Goal: Task Accomplishment & Management: Complete application form

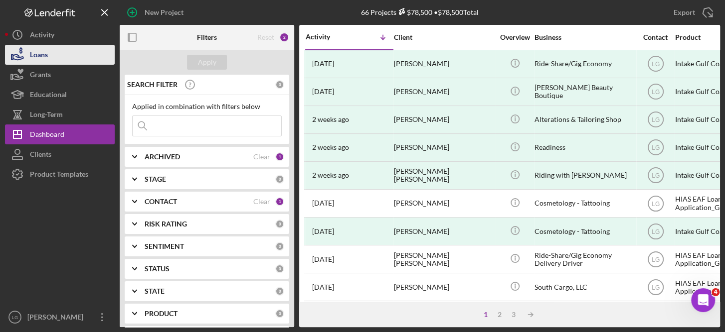
click at [47, 52] on div "Loans" at bounding box center [39, 56] width 18 height 22
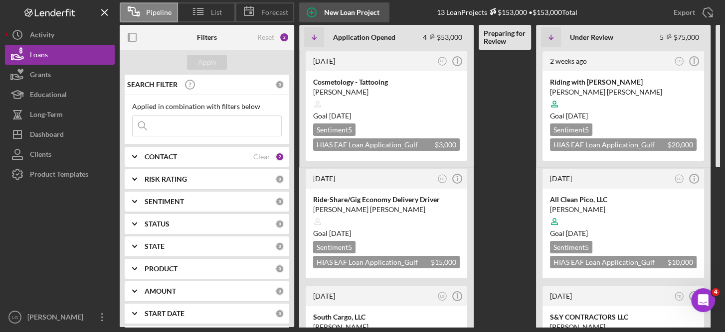
click at [364, 15] on div "New Loan Project" at bounding box center [351, 12] width 55 height 20
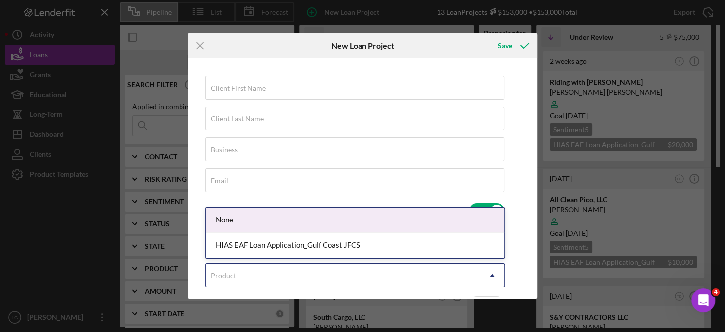
click at [497, 275] on icon "Icon/Dropdown Arrow" at bounding box center [492, 276] width 24 height 24
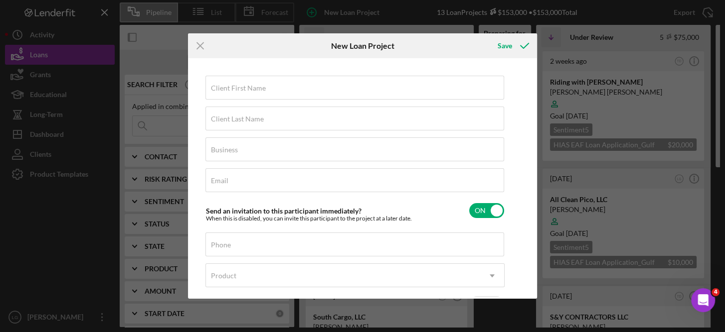
click at [535, 248] on div "Client First Name Required Client Last Name Required Business Required Email Re…" at bounding box center [362, 178] width 349 height 241
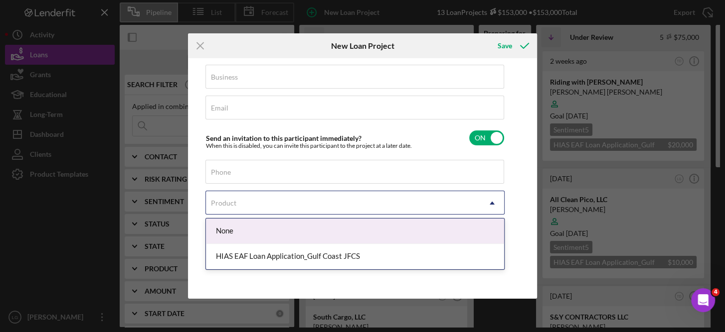
click at [493, 201] on icon "Icon/Dropdown Arrow" at bounding box center [492, 203] width 24 height 24
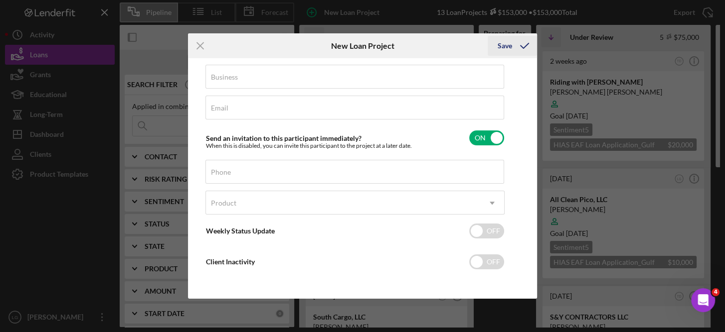
click at [524, 41] on icon "submit" at bounding box center [524, 45] width 25 height 25
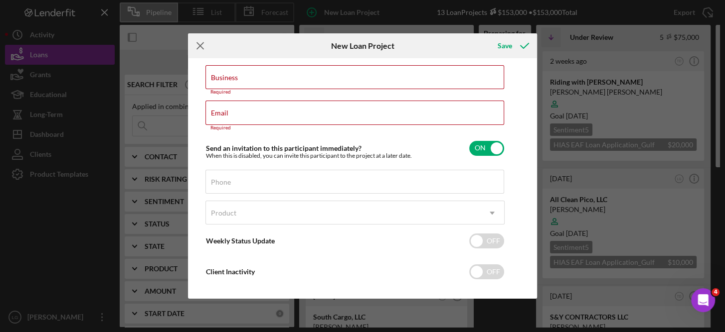
click at [201, 47] on icon "Icon/Menu Close" at bounding box center [200, 45] width 25 height 25
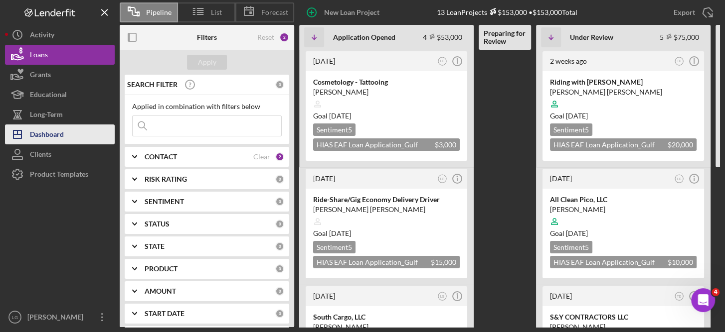
click at [57, 130] on div "Dashboard" at bounding box center [47, 136] width 34 height 22
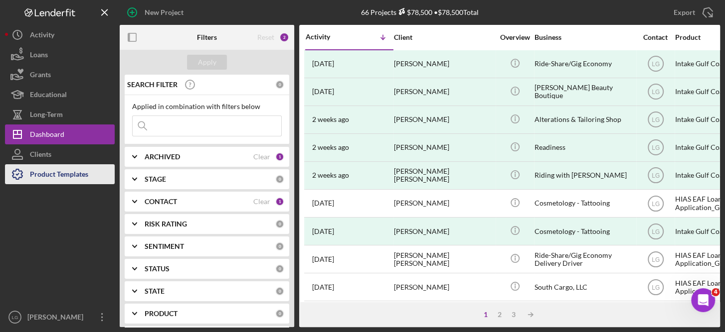
click at [71, 175] on div "Product Templates" at bounding box center [59, 175] width 58 height 22
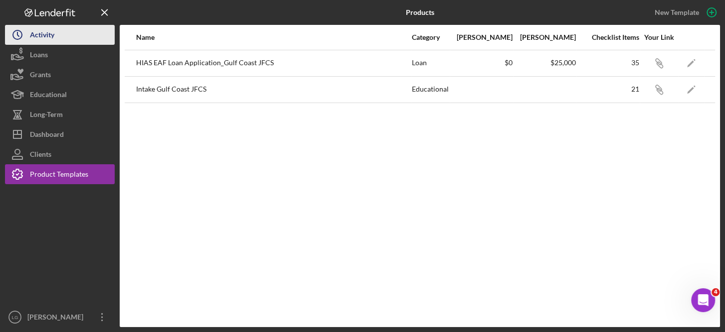
click at [39, 35] on div "Activity" at bounding box center [42, 36] width 24 height 22
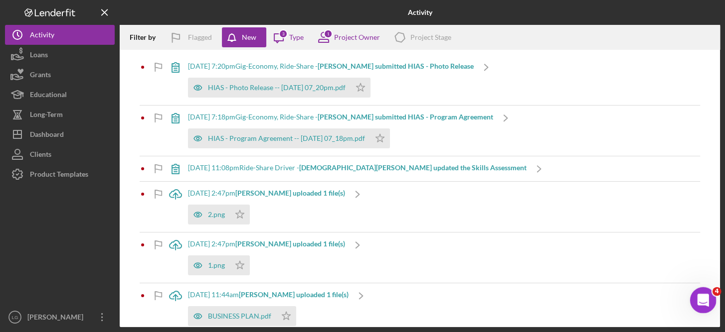
click at [703, 300] on icon "Open Intercom Messenger" at bounding box center [701, 299] width 16 height 16
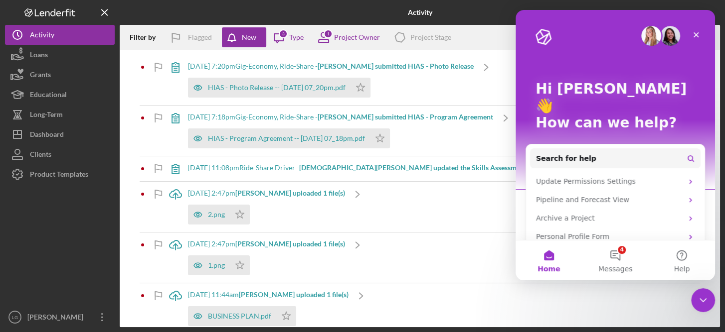
click at [707, 235] on div "Hi Lorene 👋 How can we help? Search for help Update Permissions Settings Pipeli…" at bounding box center [614, 154] width 199 height 289
click at [621, 254] on button "4 Messages" at bounding box center [615, 261] width 66 height 40
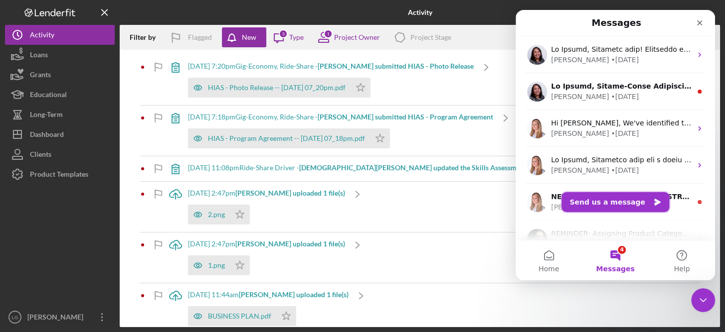
click at [634, 197] on button "Send us a message" at bounding box center [615, 202] width 108 height 20
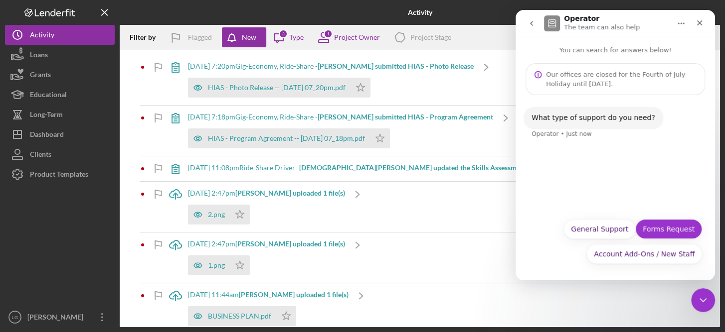
click at [669, 226] on button "Forms Request" at bounding box center [668, 229] width 67 height 20
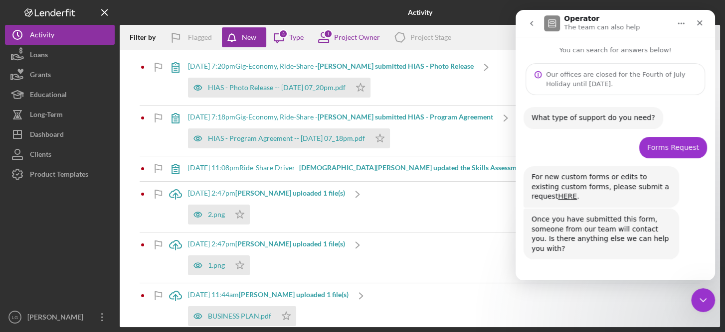
scroll to position [15, 0]
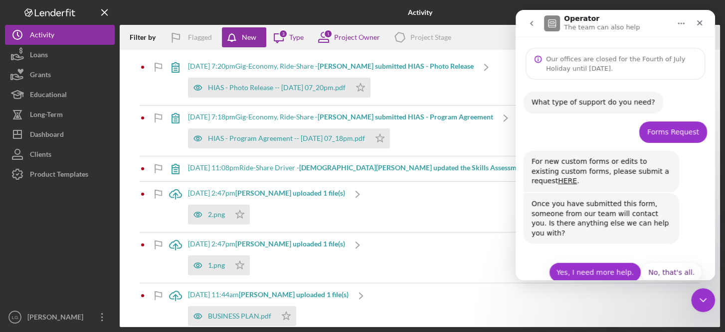
click at [602, 263] on button "Yes, I need more help." at bounding box center [595, 273] width 92 height 20
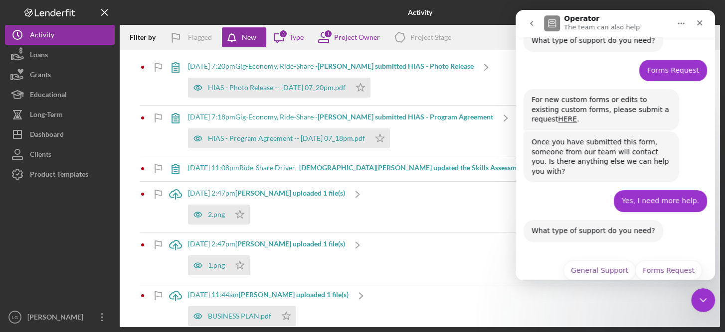
scroll to position [99, 0]
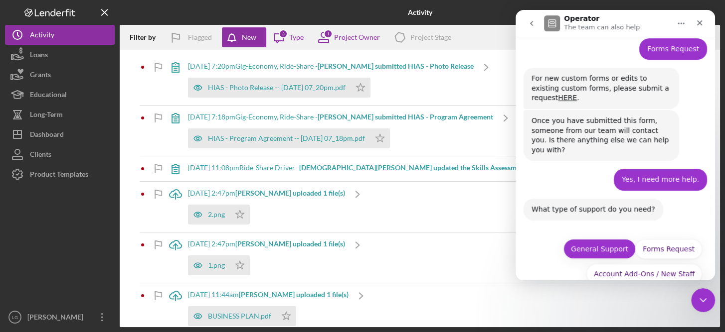
click at [596, 239] on button "General Support" at bounding box center [599, 249] width 72 height 20
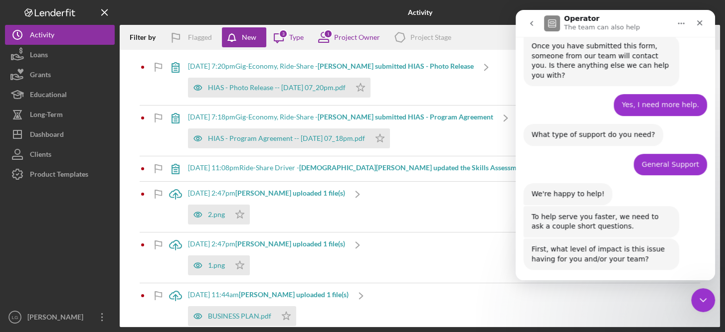
scroll to position [199, 0]
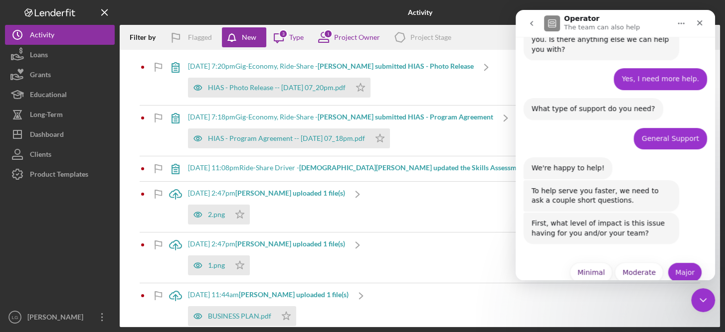
click at [680, 263] on button "Major" at bounding box center [684, 273] width 34 height 20
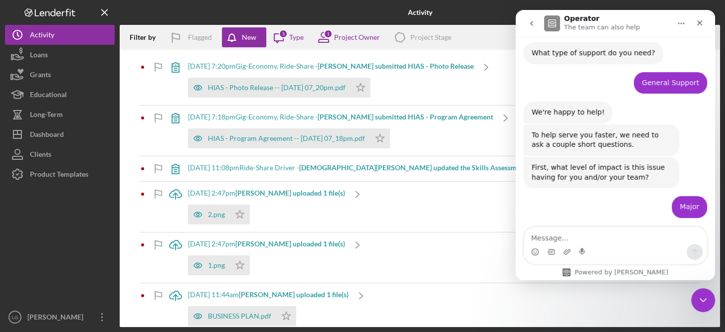
scroll to position [287, 0]
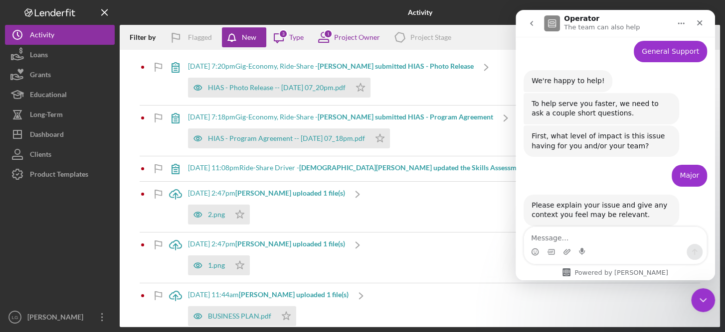
click at [551, 239] on textarea "Message…" at bounding box center [615, 235] width 182 height 17
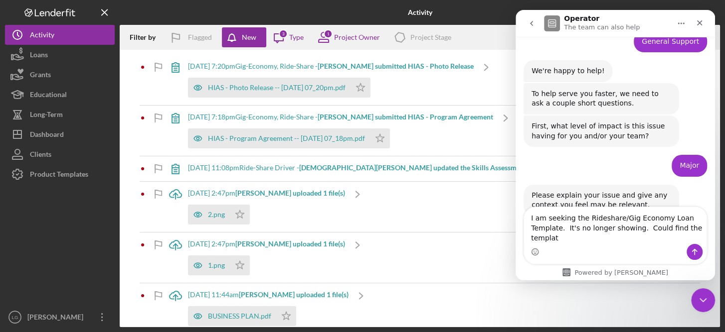
scroll to position [306, 0]
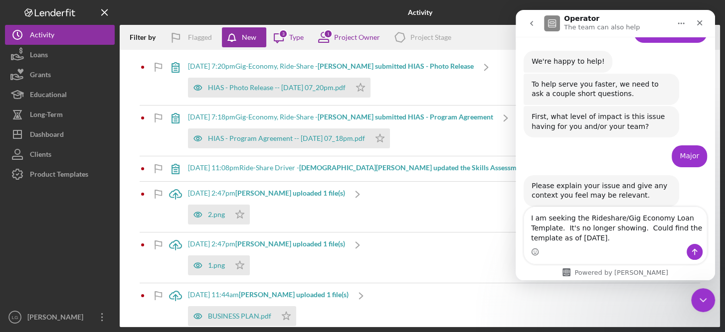
type textarea "I am seeking the Rideshare/Gig Economy Loan Template. It's no longer showing. C…"
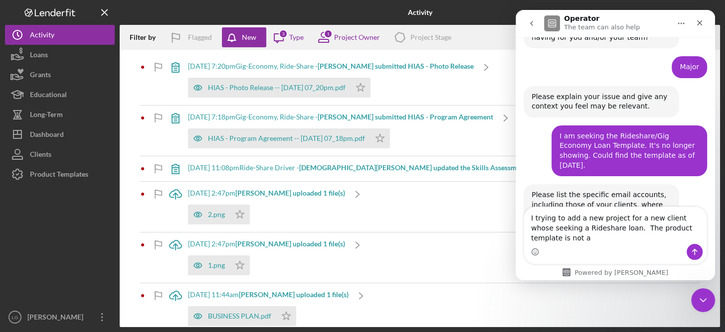
scroll to position [405, 0]
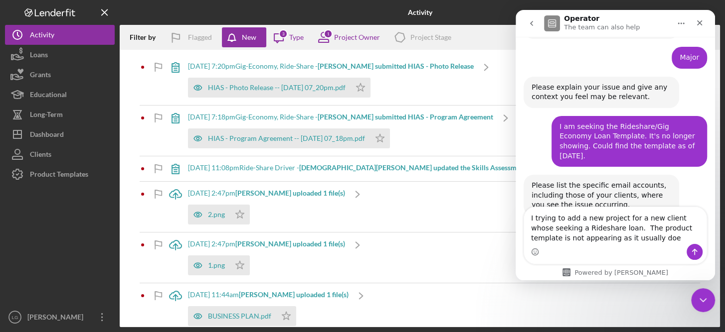
type textarea "I trying to add a new project for a new client whose seeking a Rideshare loan. …"
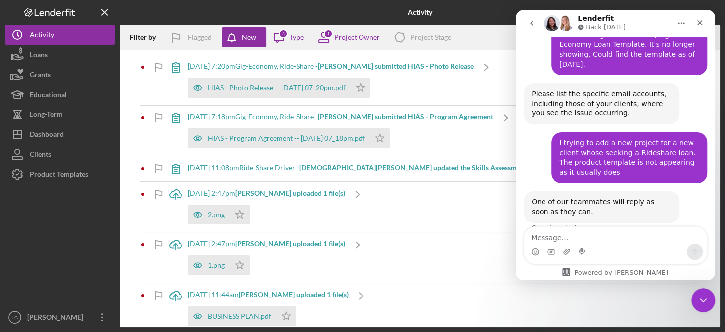
scroll to position [502, 0]
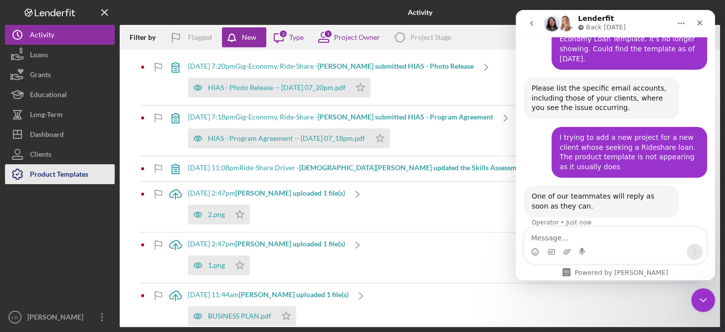
click at [58, 176] on div "Product Templates" at bounding box center [59, 175] width 58 height 22
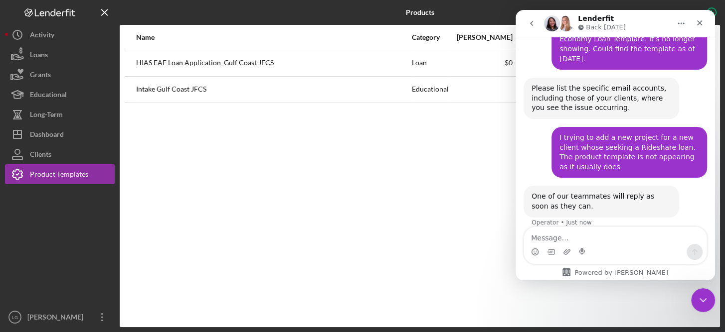
click at [234, 64] on div "HIAS EAF Loan Application_Gulf Coast JFCS" at bounding box center [273, 63] width 275 height 25
click at [31, 55] on div "Loans" at bounding box center [39, 56] width 18 height 22
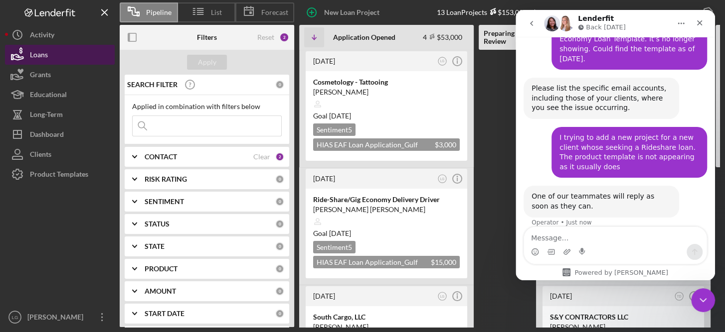
click at [39, 51] on div "Loans" at bounding box center [39, 56] width 18 height 22
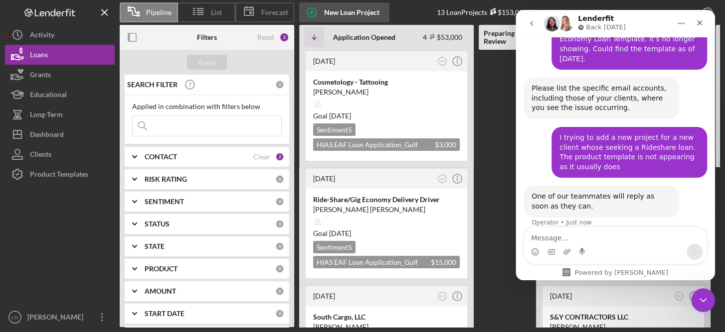
click at [334, 8] on div "New Loan Project" at bounding box center [351, 12] width 55 height 20
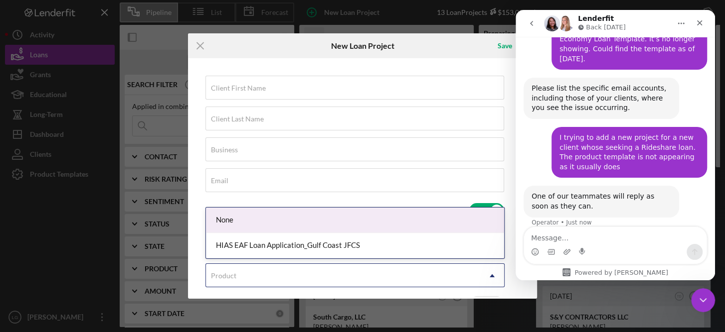
click at [492, 278] on icon "Icon/Dropdown Arrow" at bounding box center [492, 276] width 24 height 24
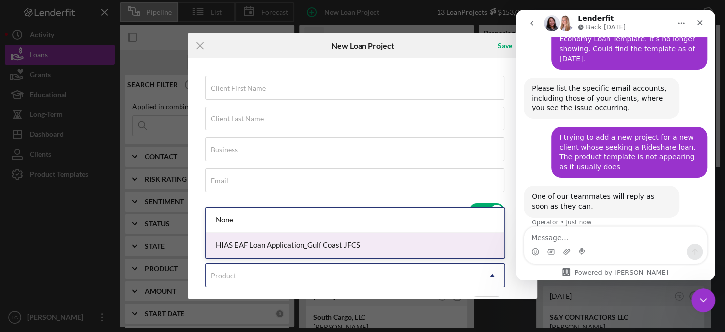
click at [335, 246] on div "HIAS EAF Loan Application_Gulf Coast JFCS" at bounding box center [355, 245] width 298 height 25
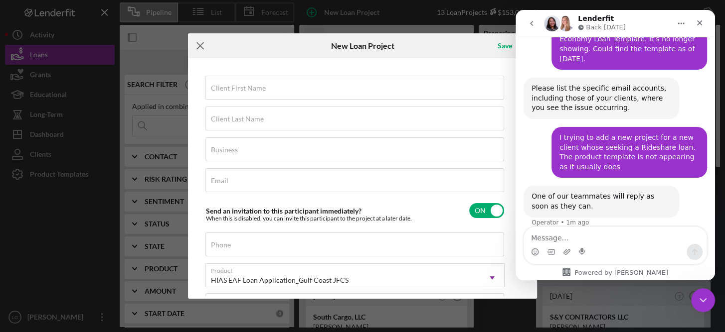
click at [197, 48] on icon "Icon/Menu Close" at bounding box center [200, 45] width 25 height 25
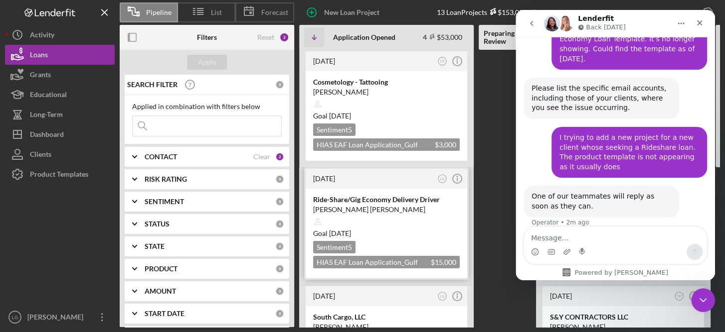
click at [403, 261] on div "HIAS EAF Loan Application_Gulf Coast JFCS $15,000 $15,000" at bounding box center [386, 262] width 147 height 12
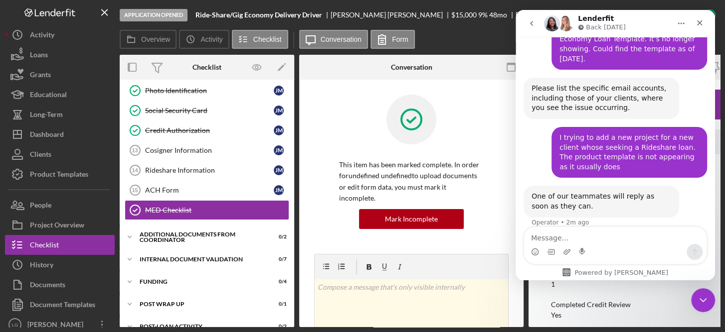
scroll to position [208, 0]
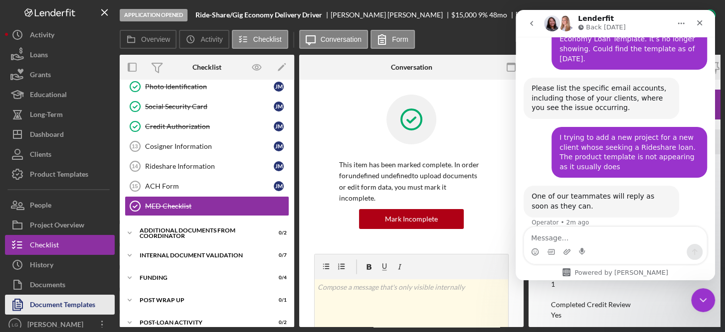
click at [66, 302] on div "Document Templates" at bounding box center [62, 306] width 65 height 22
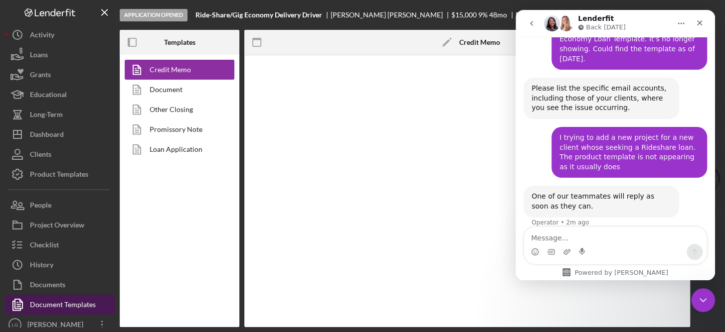
type textarea "<div style="page-break-before: always; clear: both;"> <h2><img src="https://hia…"
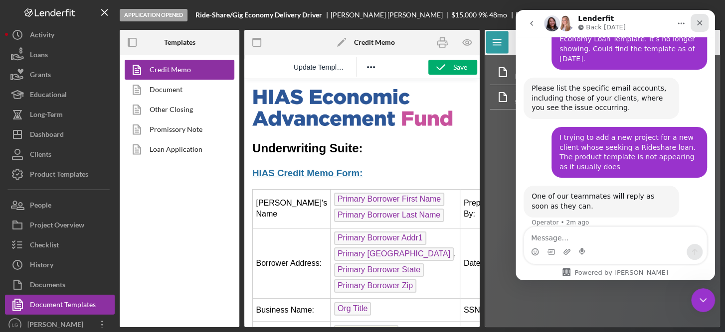
click at [701, 23] on icon "Close" at bounding box center [699, 23] width 8 height 8
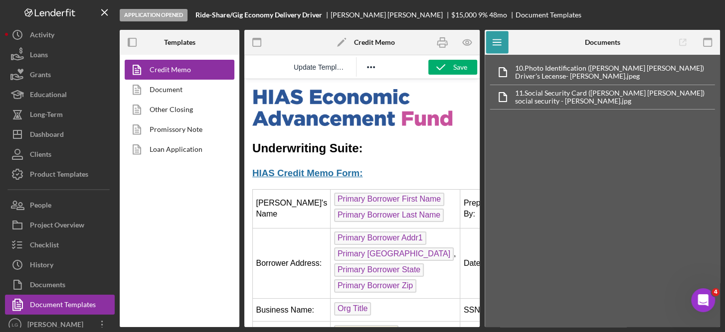
scroll to position [502, 0]
click at [39, 54] on div "Loans" at bounding box center [39, 56] width 18 height 22
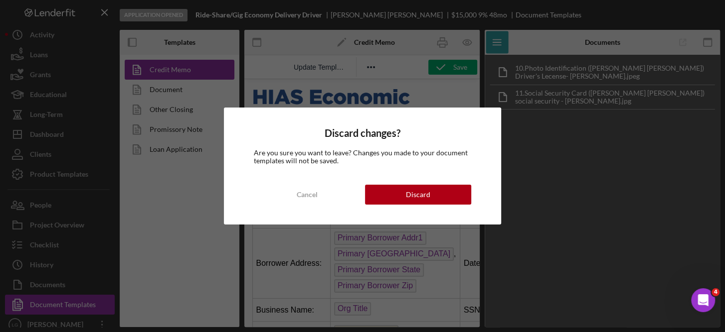
click at [425, 183] on div "Discard changes? Are you sure you want to leave? Changes you made to your docum…" at bounding box center [362, 166] width 277 height 117
click at [423, 190] on div "Discard" at bounding box center [418, 195] width 24 height 20
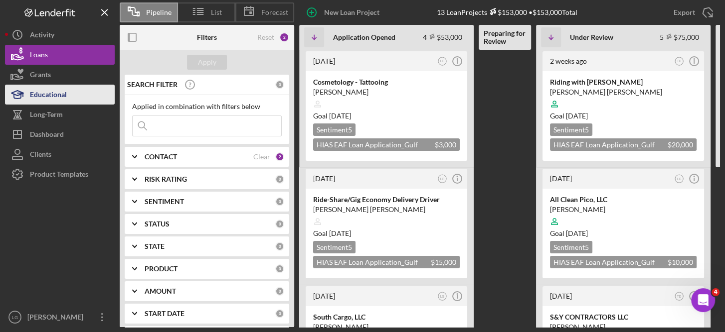
click at [55, 94] on div "Educational" at bounding box center [48, 96] width 37 height 22
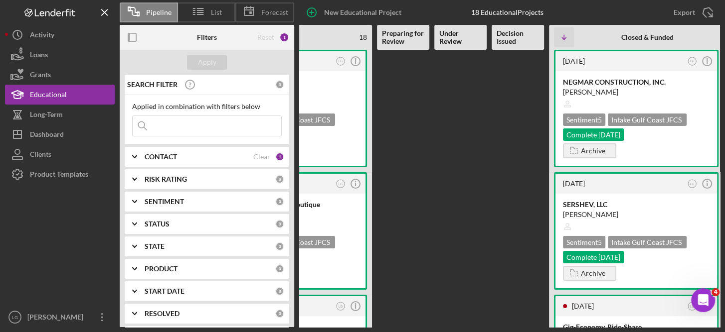
scroll to position [0, 110]
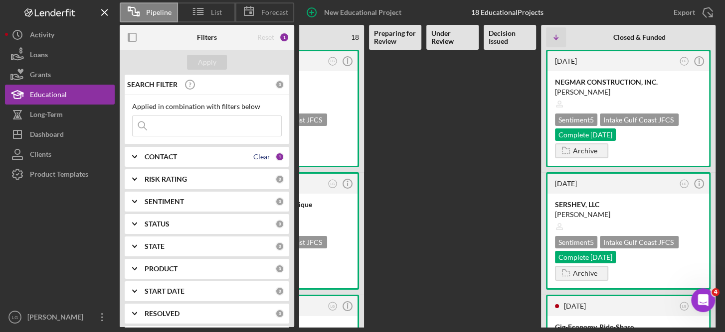
click at [259, 157] on div "Clear" at bounding box center [261, 157] width 17 height 8
click at [162, 157] on b "CONTACT" at bounding box center [161, 157] width 32 height 8
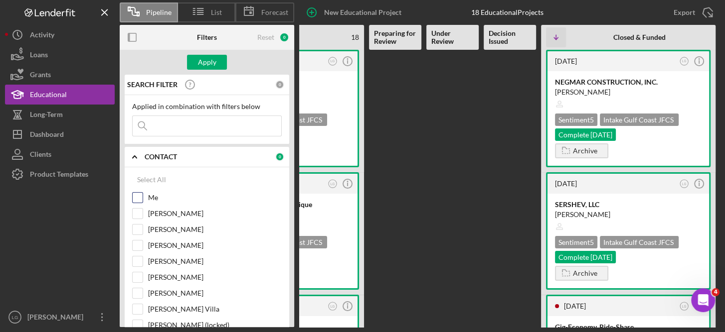
click at [135, 195] on input "Me" at bounding box center [138, 198] width 10 height 10
checkbox input "true"
click at [446, 222] on Review at bounding box center [452, 189] width 52 height 278
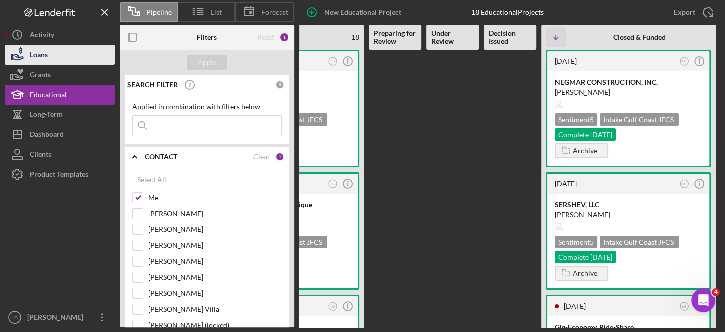
click at [45, 48] on div "Loans" at bounding box center [39, 56] width 18 height 22
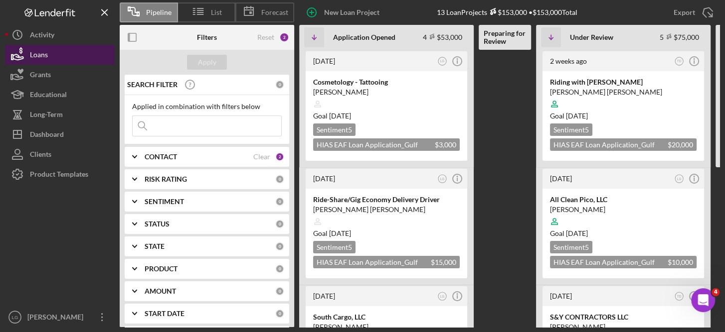
click at [66, 52] on button "Loans" at bounding box center [60, 55] width 110 height 20
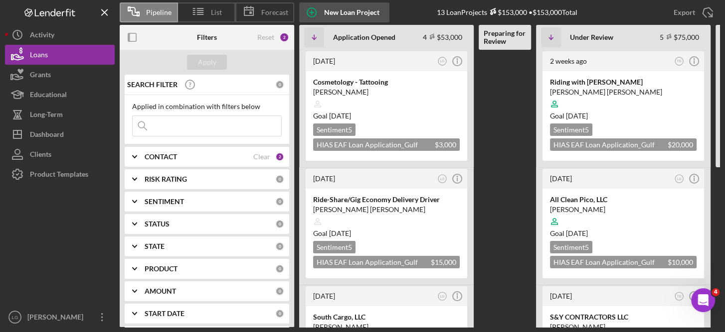
click at [338, 10] on div "New Loan Project" at bounding box center [351, 12] width 55 height 20
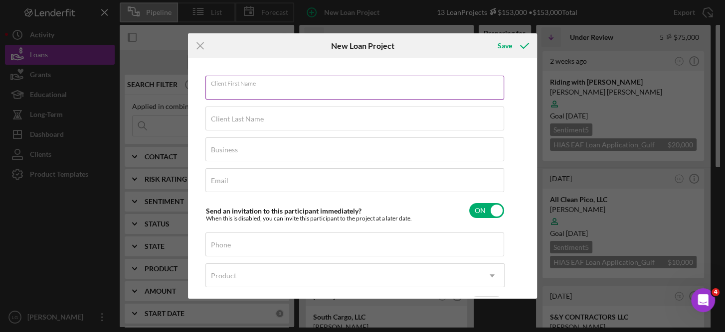
click at [276, 91] on input "Client First Name" at bounding box center [354, 88] width 299 height 24
type input "Rony"
type input "Espinoza"
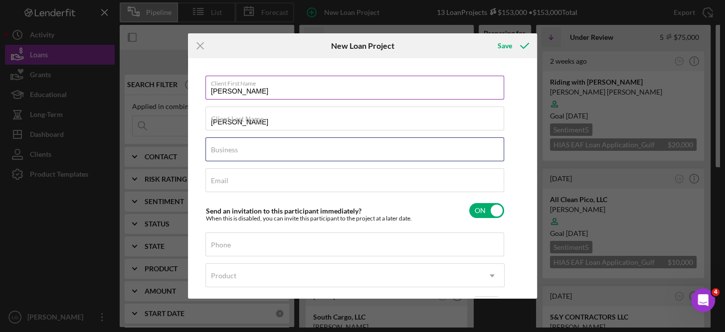
type input "Ride-Share/Gig Economy"
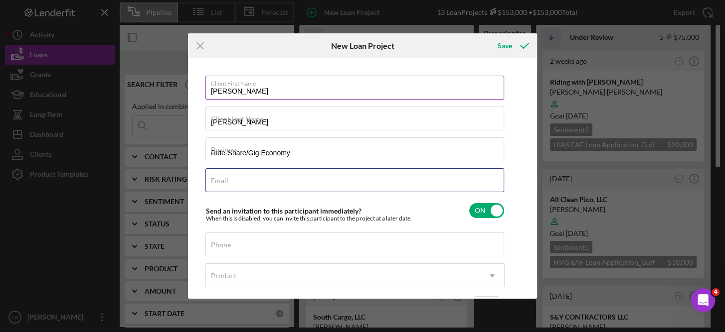
type input "nubort@icloud.com"
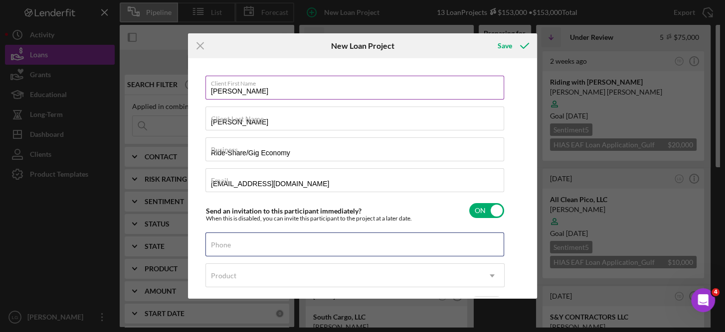
type input "(727) 485-7330"
type input "Rony"
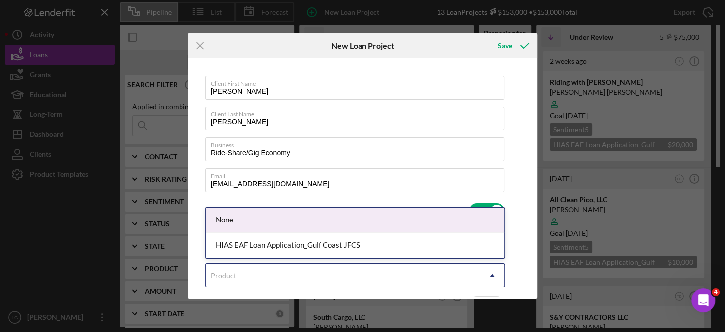
click at [495, 273] on icon "Icon/Dropdown Arrow" at bounding box center [492, 276] width 24 height 24
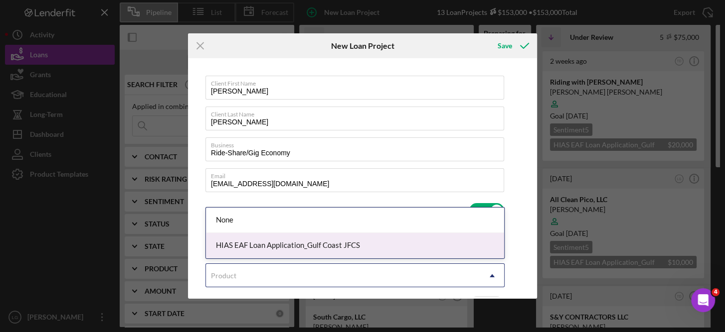
click at [330, 244] on div "HIAS EAF Loan Application_Gulf Coast JFCS" at bounding box center [355, 245] width 298 height 25
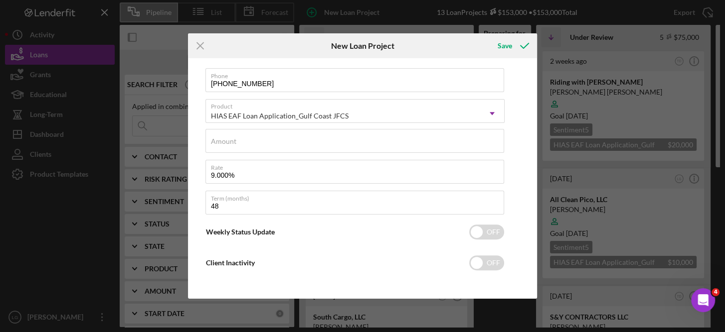
scroll to position [165, 0]
click at [480, 227] on input "checkbox" at bounding box center [486, 231] width 35 height 15
checkbox input "true"
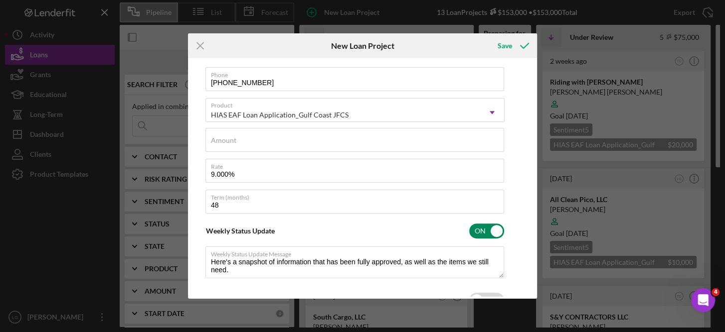
type textarea "Here's a snapshot of information that has been fully approved, as well as the i…"
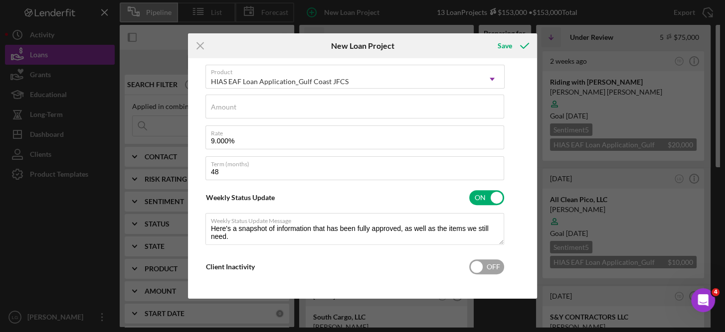
click at [477, 267] on input "checkbox" at bounding box center [486, 267] width 35 height 15
checkbox input "true"
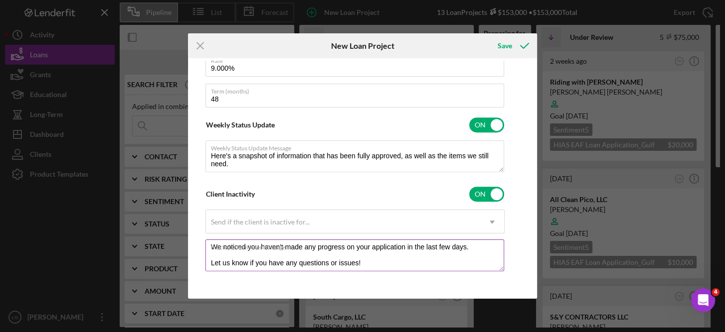
scroll to position [32, 0]
click at [503, 45] on div "Save" at bounding box center [504, 46] width 14 height 20
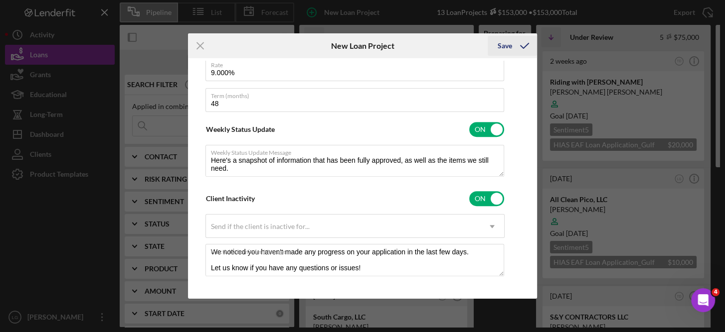
scroll to position [276, 0]
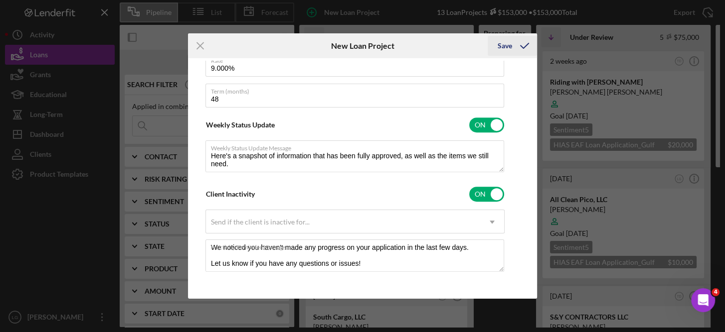
click at [503, 45] on div "Save" at bounding box center [504, 46] width 14 height 20
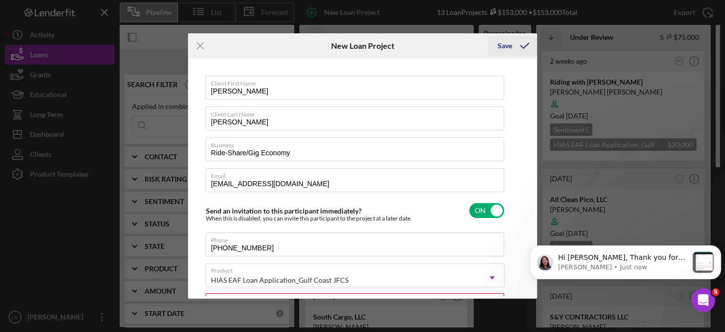
scroll to position [764, 0]
click at [503, 45] on div "Save" at bounding box center [504, 46] width 14 height 20
click at [508, 40] on div "Save" at bounding box center [504, 46] width 14 height 20
type textarea "Here's a snapshot of information that has been fully approved, as well as the i…"
click at [635, 263] on div "Hi Lorene, Thank you for reaching out. From looking at your account, you have a…" at bounding box center [622, 258] width 133 height 13
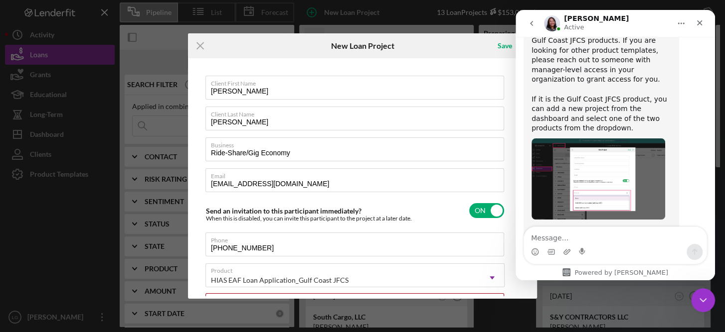
scroll to position [781, 0]
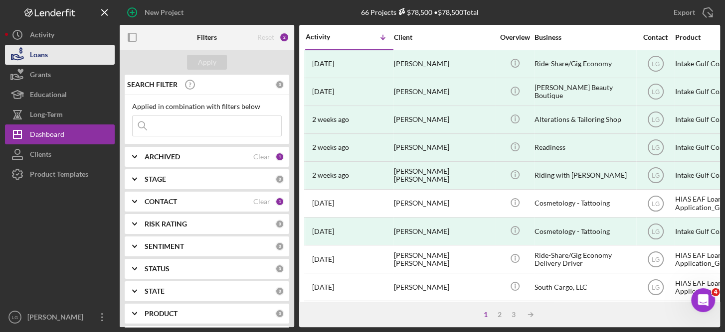
click at [52, 51] on button "Loans" at bounding box center [60, 55] width 110 height 20
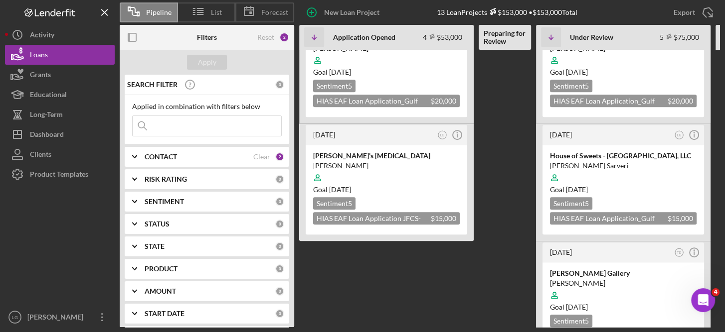
scroll to position [316, 0]
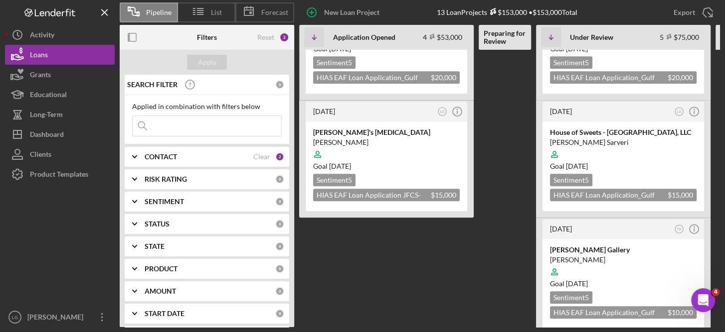
click at [279, 157] on div "2" at bounding box center [279, 157] width 9 height 9
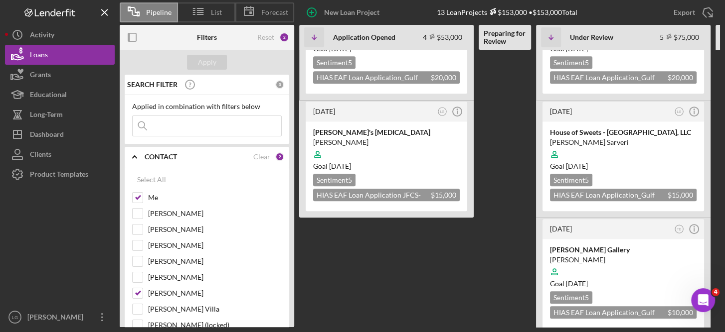
click at [383, 253] on div "[DATE] LG Icon/Info Cosmetology - Tattooing [PERSON_NAME] Goal [DATE] Sentiment…" at bounding box center [686, 189] width 775 height 278
click at [57, 50] on button "Loans" at bounding box center [60, 55] width 110 height 20
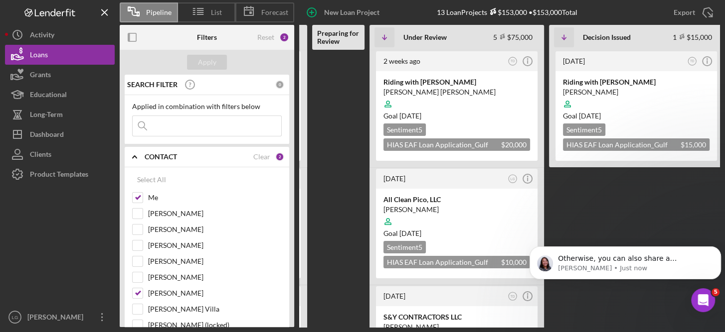
scroll to position [0, 0]
click at [630, 268] on p "[PERSON_NAME] • Just now" at bounding box center [633, 268] width 151 height 9
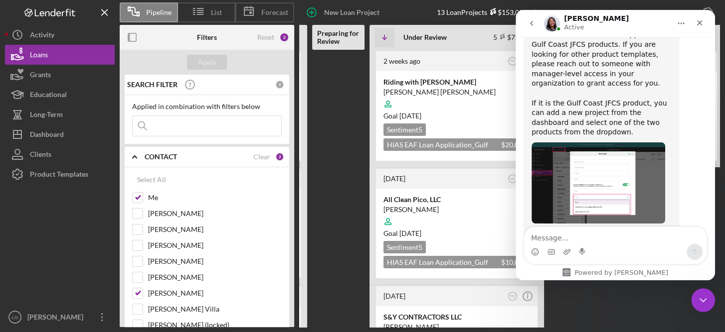
scroll to position [871, 0]
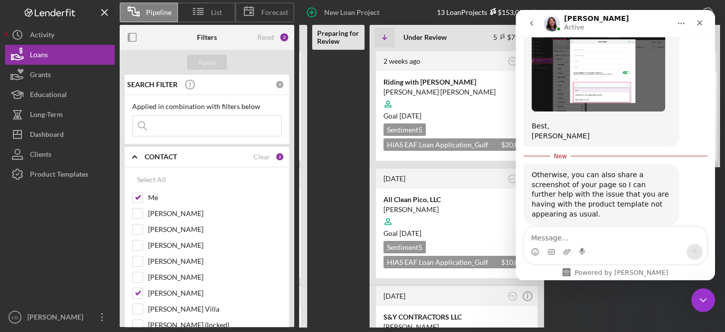
click at [553, 237] on textarea "Message…" at bounding box center [615, 235] width 182 height 17
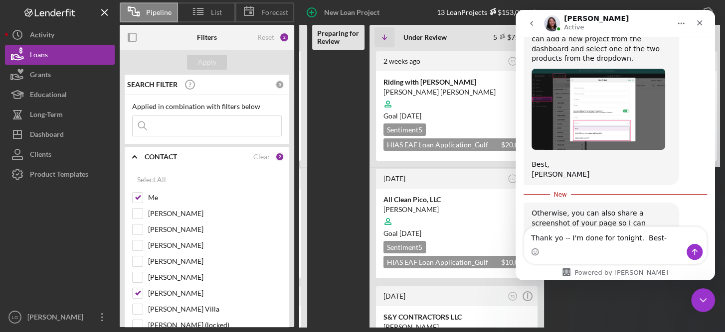
type textarea "Thank yo -- I'm done for tonight. Best--"
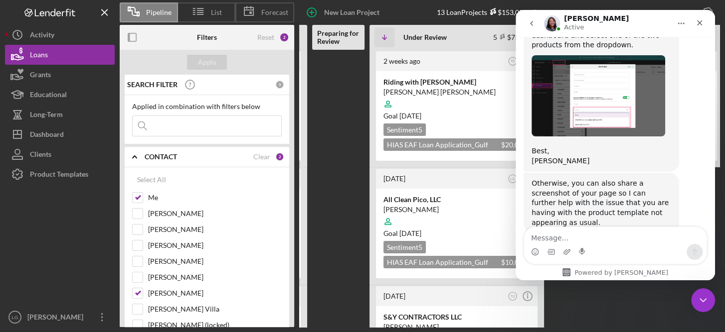
scroll to position [846, 0]
click at [701, 23] on icon "Close" at bounding box center [699, 23] width 8 height 8
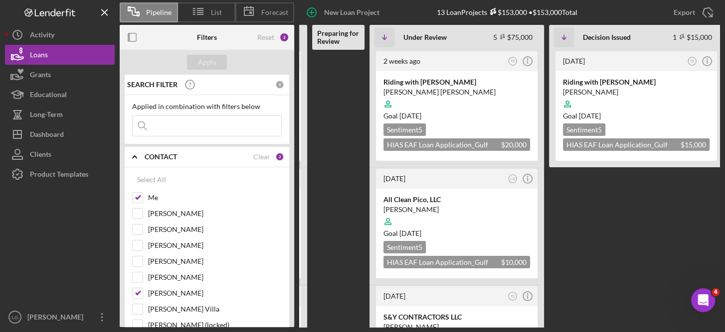
scroll to position [0, 0]
click at [701, 23] on div "Export Icon/Export" at bounding box center [691, 12] width 56 height 25
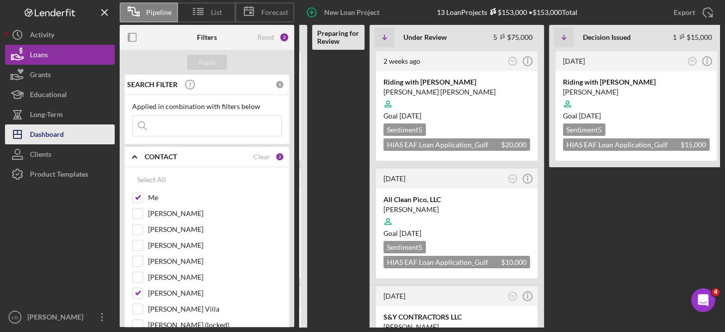
scroll to position [884, 0]
click at [52, 132] on div "Dashboard" at bounding box center [47, 136] width 34 height 22
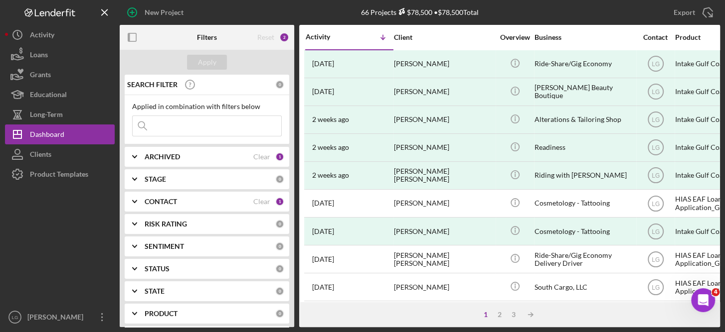
click at [362, 47] on div "Activity Icon/Table Sort Arrow" at bounding box center [349, 36] width 87 height 23
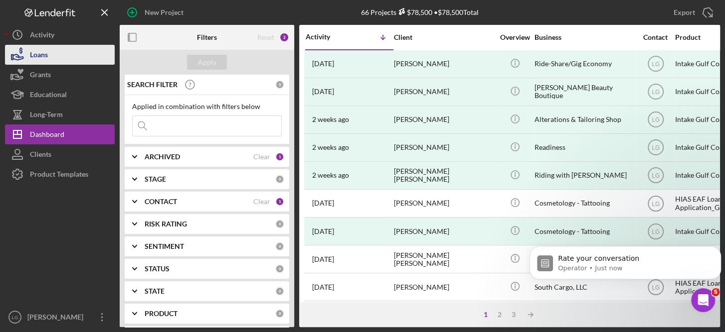
click at [41, 54] on div "Loans" at bounding box center [39, 56] width 18 height 22
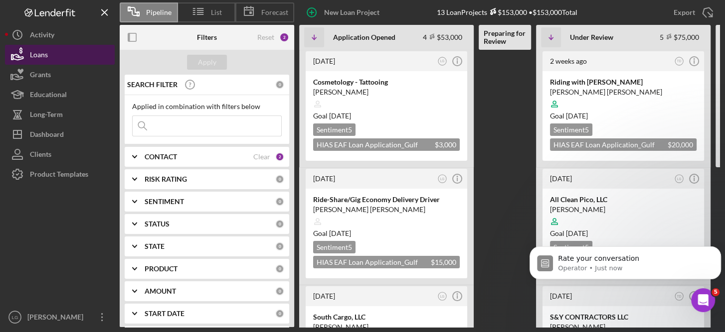
click at [41, 54] on div "Loans" at bounding box center [39, 56] width 18 height 22
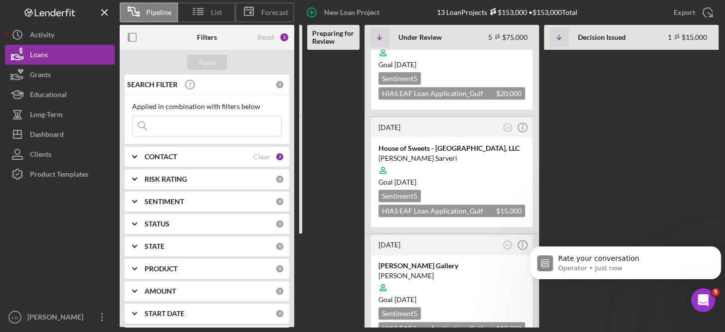
scroll to position [316, 0]
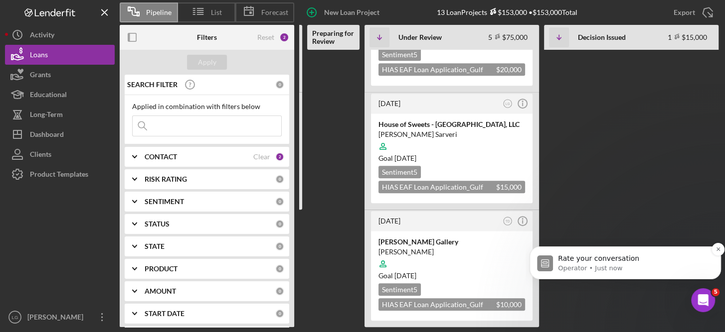
click at [551, 263] on img "message notification from Operator, Just now. Rate your conversation" at bounding box center [545, 264] width 16 height 16
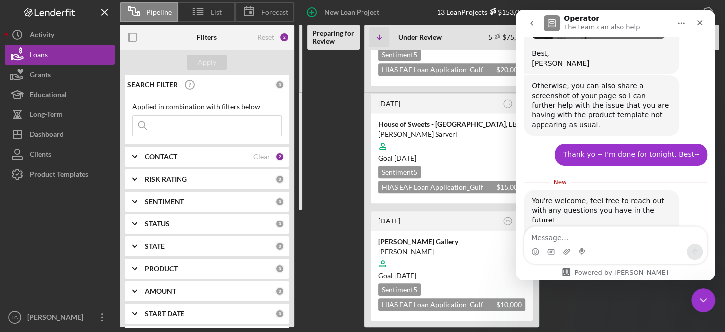
scroll to position [996, 0]
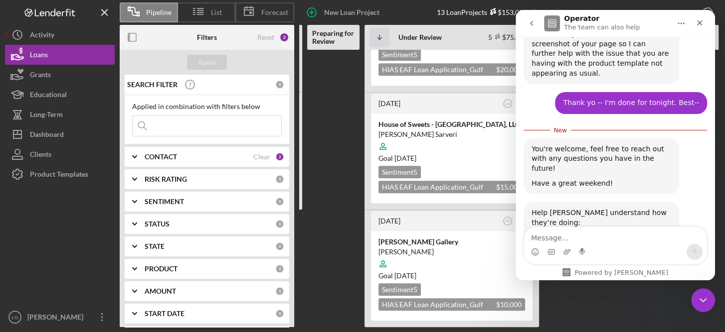
click at [594, 262] on span "OK" at bounding box center [593, 271] width 18 height 18
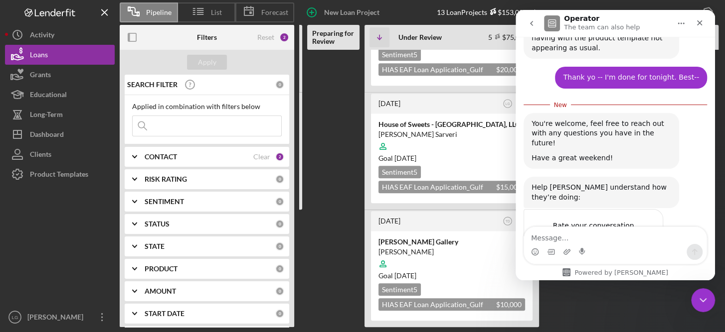
scroll to position [1023, 0]
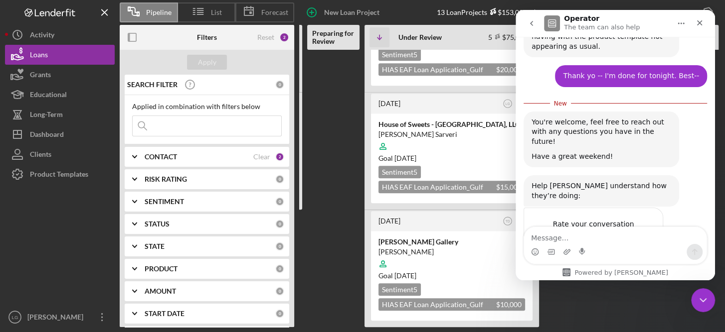
click at [644, 270] on div "Submit" at bounding box center [645, 280] width 20 height 20
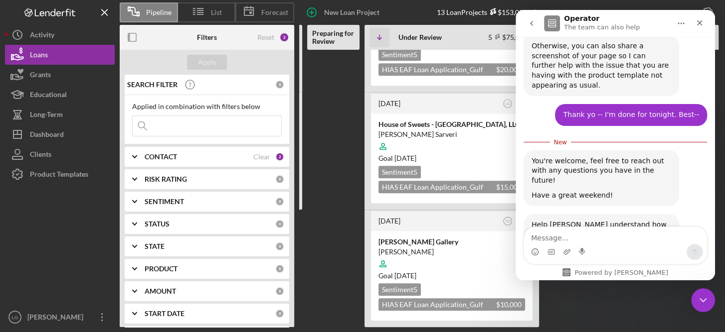
click at [699, 22] on icon "Close" at bounding box center [699, 22] width 5 height 5
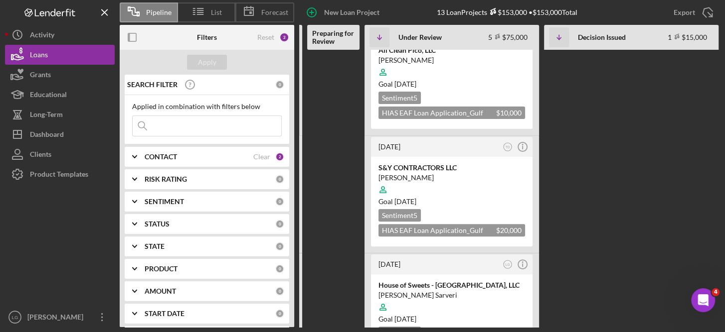
scroll to position [0, 0]
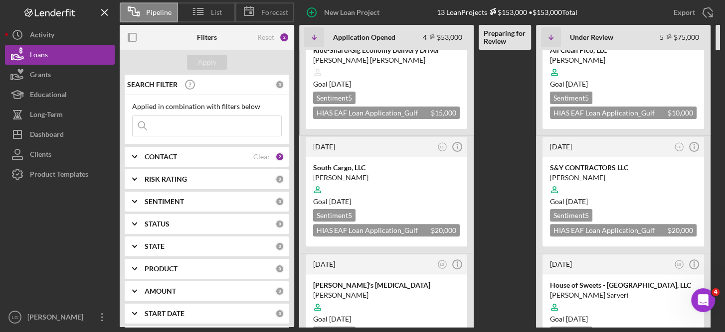
click at [165, 266] on b "PRODUCT" at bounding box center [161, 269] width 33 height 8
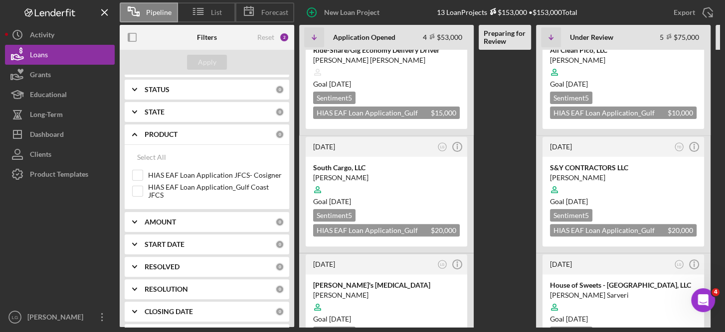
scroll to position [136, 0]
click at [140, 188] on input "HIAS EAF Loan Application_Gulf Coast JFCS" at bounding box center [138, 190] width 10 height 10
checkbox input "true"
click at [136, 133] on polyline at bounding box center [135, 133] width 4 height 2
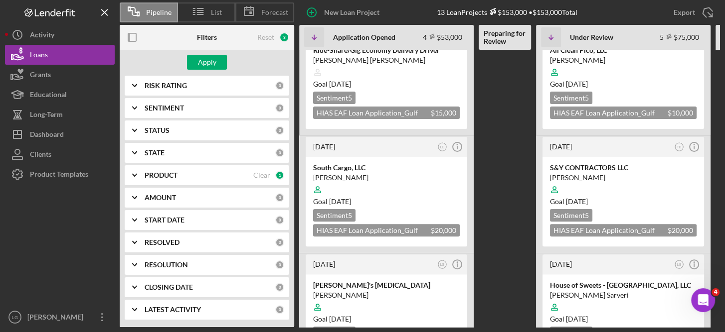
scroll to position [93, 0]
click at [197, 59] on button "Apply" at bounding box center [207, 62] width 40 height 15
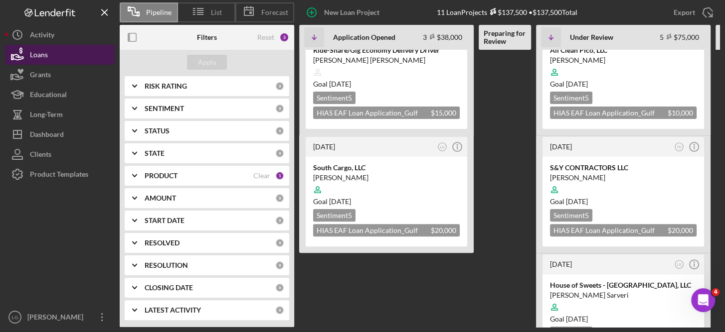
click at [57, 49] on button "Loans" at bounding box center [60, 55] width 110 height 20
click at [37, 53] on div "Loans" at bounding box center [39, 56] width 18 height 22
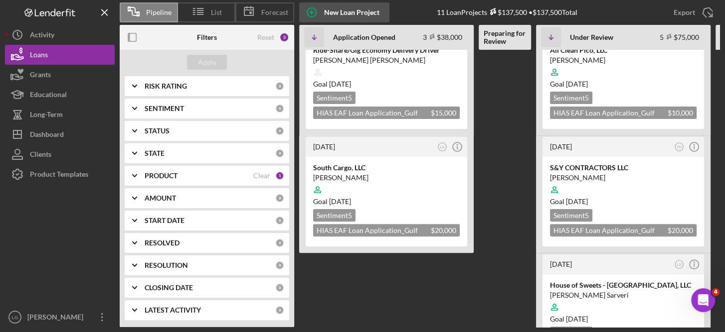
click at [364, 16] on div "New Loan Project" at bounding box center [351, 12] width 55 height 20
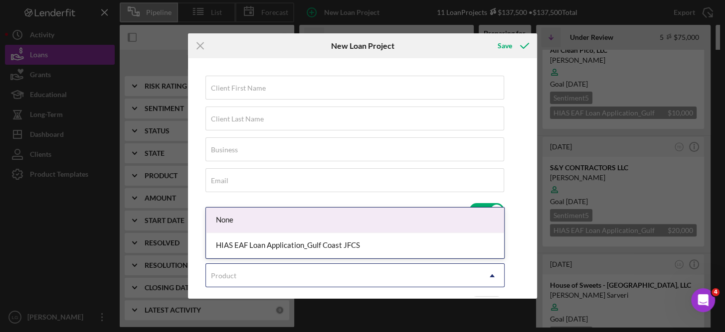
click at [492, 273] on icon "Icon/Dropdown Arrow" at bounding box center [492, 276] width 24 height 24
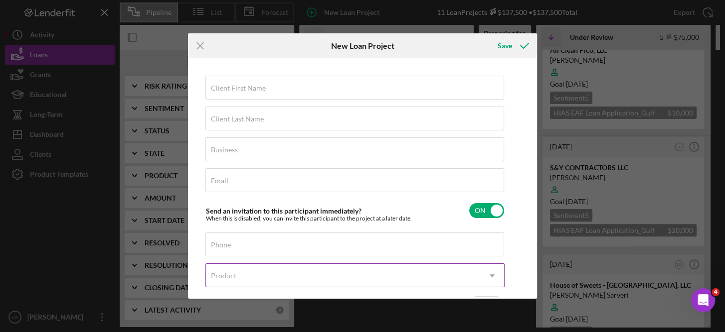
click at [491, 274] on icon "Icon/Dropdown Arrow" at bounding box center [492, 276] width 24 height 24
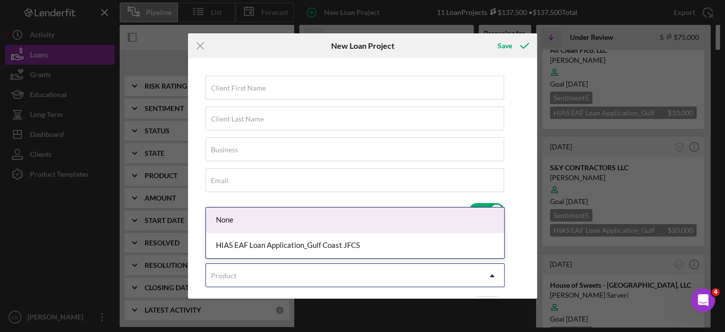
click at [491, 274] on icon "Icon/Dropdown Arrow" at bounding box center [492, 276] width 24 height 24
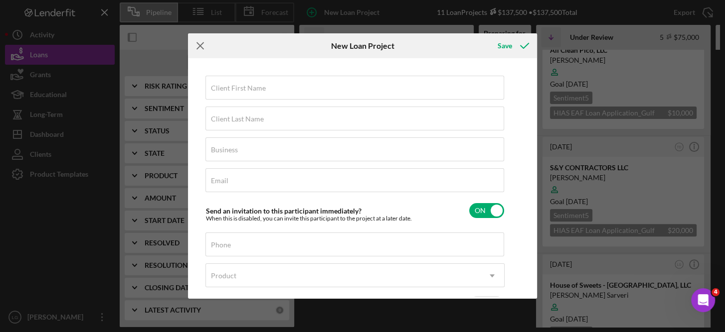
click at [201, 44] on line at bounding box center [200, 45] width 6 height 6
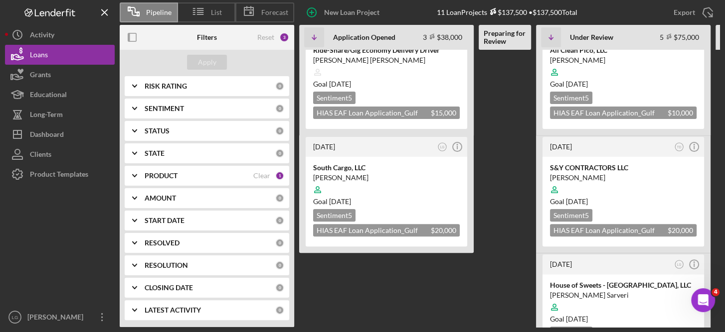
click at [276, 176] on div "1" at bounding box center [279, 175] width 9 height 9
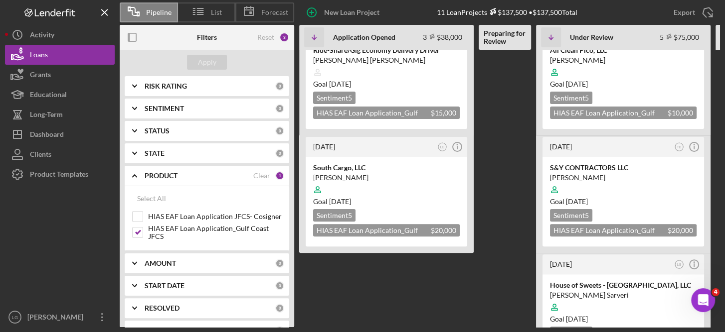
scroll to position [136, 0]
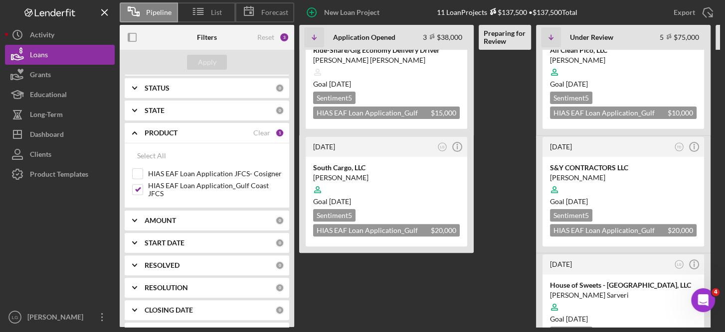
click at [290, 153] on div "SEARCH FILTER 0 Applied in combination with filters below Icon/Menu Close Icon/…" at bounding box center [207, 201] width 174 height 253
click at [154, 153] on div "Select All" at bounding box center [151, 156] width 29 height 20
click at [207, 58] on div "Apply" at bounding box center [207, 62] width 18 height 15
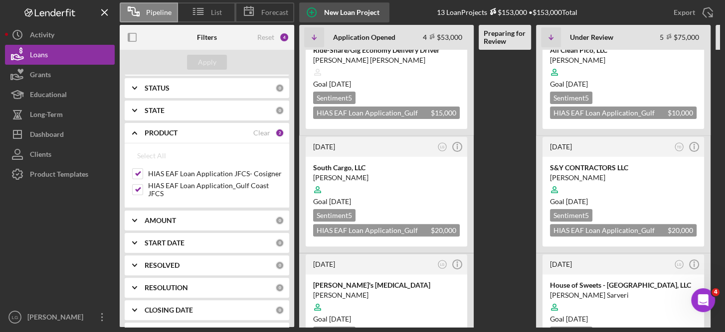
click at [351, 13] on div "New Loan Project" at bounding box center [351, 12] width 55 height 20
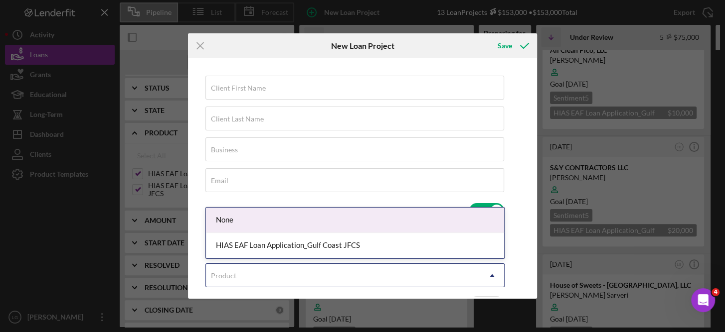
click at [495, 275] on icon "Icon/Dropdown Arrow" at bounding box center [492, 276] width 24 height 24
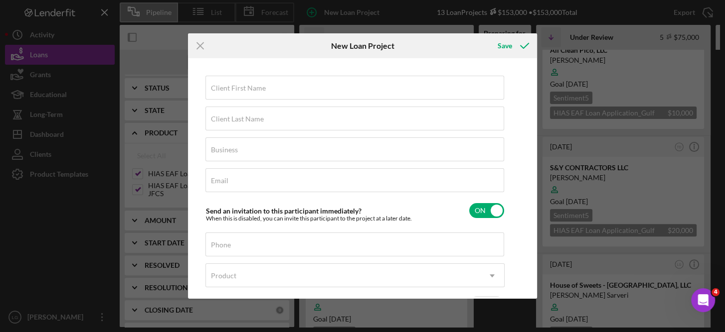
click at [534, 249] on div "Client First Name Required Client Last Name Required Business Required Email Re…" at bounding box center [362, 178] width 349 height 241
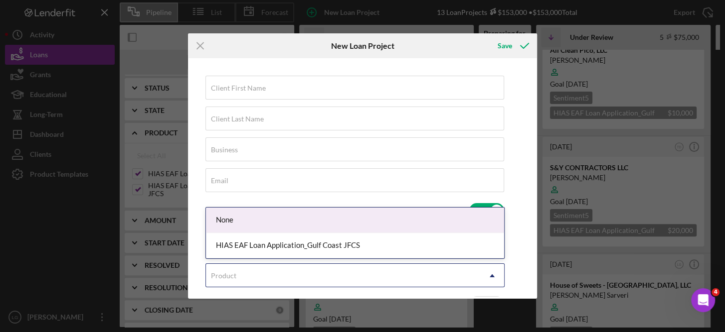
click at [494, 273] on icon "Icon/Dropdown Arrow" at bounding box center [492, 276] width 24 height 24
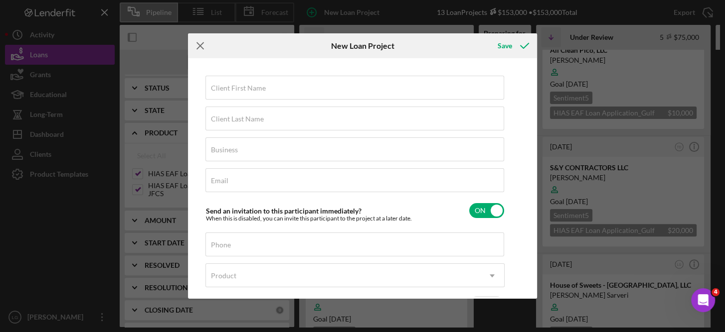
click at [197, 40] on icon "Icon/Menu Close" at bounding box center [200, 45] width 25 height 25
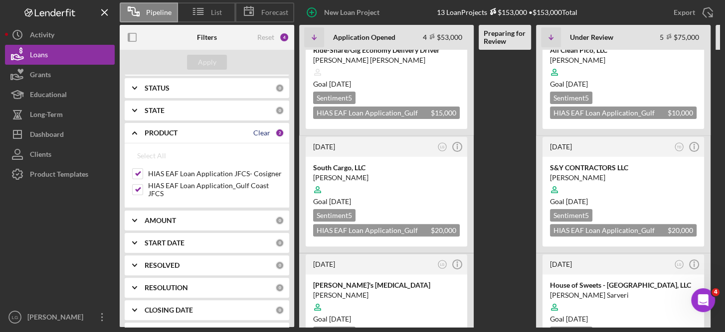
click at [263, 129] on div "Clear" at bounding box center [261, 133] width 17 height 8
checkbox input "false"
click at [167, 85] on b "STATUS" at bounding box center [157, 88] width 25 height 8
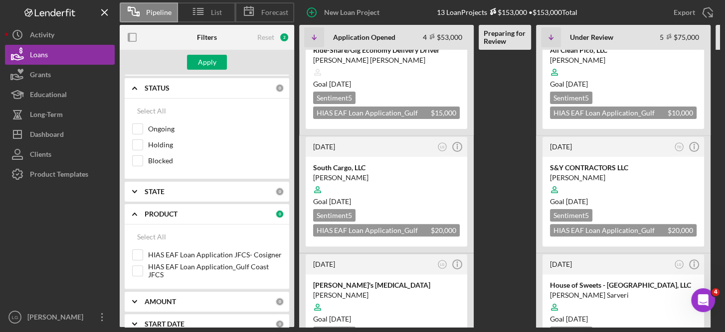
click at [161, 87] on b "STATUS" at bounding box center [157, 88] width 25 height 8
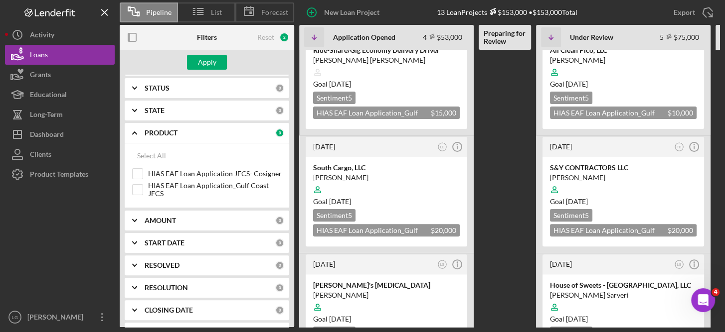
click at [159, 109] on b "STATE" at bounding box center [155, 111] width 20 height 8
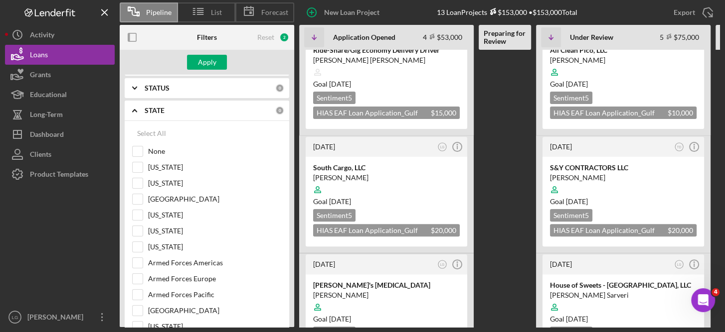
click at [159, 109] on b "STATE" at bounding box center [155, 111] width 20 height 8
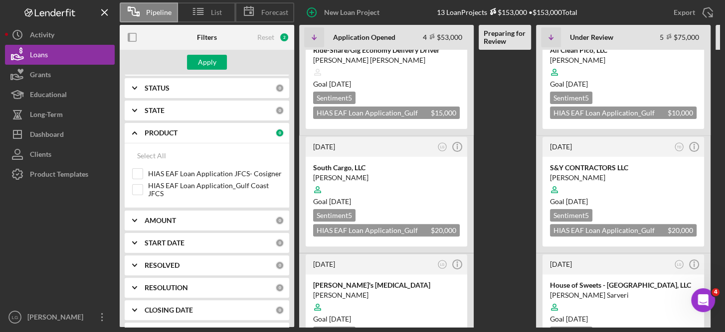
click at [159, 109] on b "STATE" at bounding box center [155, 111] width 20 height 8
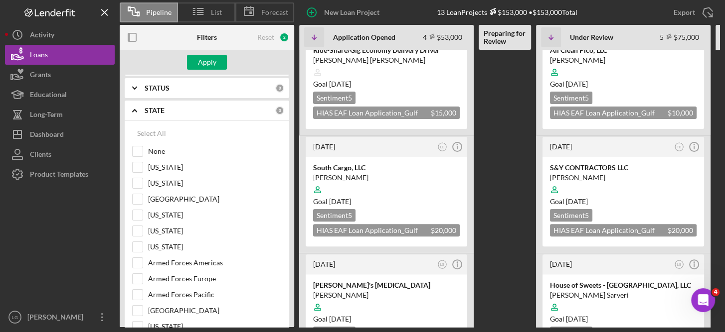
click at [159, 109] on b "STATE" at bounding box center [155, 111] width 20 height 8
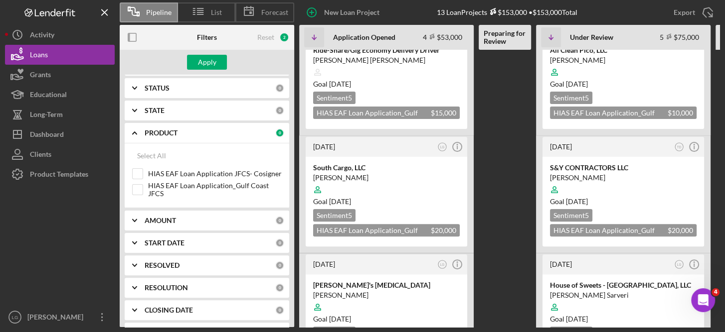
click at [277, 132] on div "0" at bounding box center [279, 133] width 9 height 9
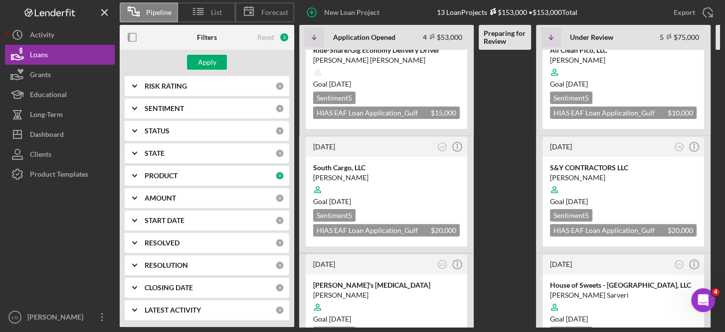
click at [289, 308] on div "SEARCH FILTER 0 Applied in combination with filters below Icon/Menu Close Icon/…" at bounding box center [207, 201] width 174 height 253
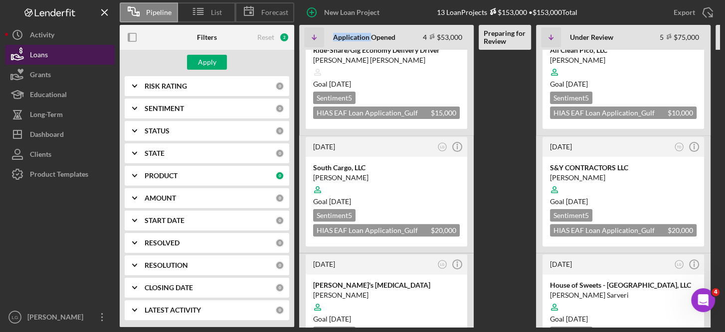
click at [60, 56] on button "Loans" at bounding box center [60, 55] width 110 height 20
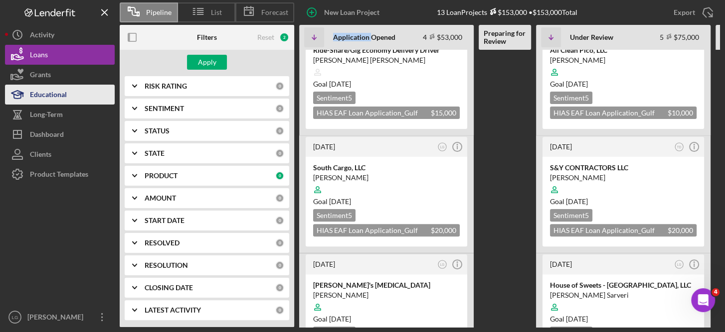
click at [55, 96] on div "Educational" at bounding box center [48, 96] width 37 height 22
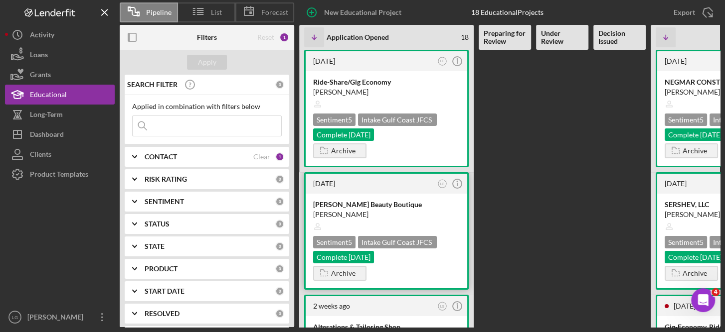
click at [353, 229] on div at bounding box center [386, 226] width 147 height 19
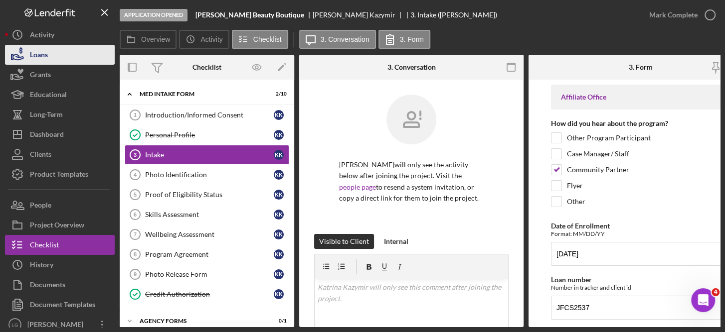
click at [41, 49] on div "Loans" at bounding box center [39, 56] width 18 height 22
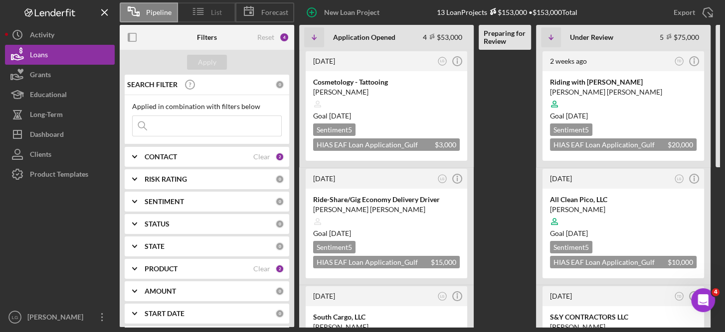
click at [200, 10] on line at bounding box center [200, 10] width 6 height 0
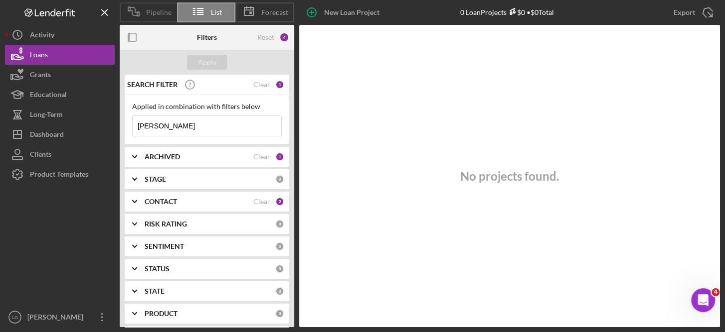
click at [159, 10] on span "Pipeline" at bounding box center [158, 12] width 25 height 8
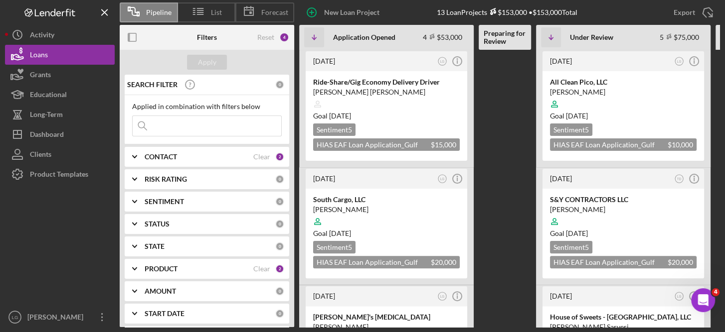
scroll to position [119, 0]
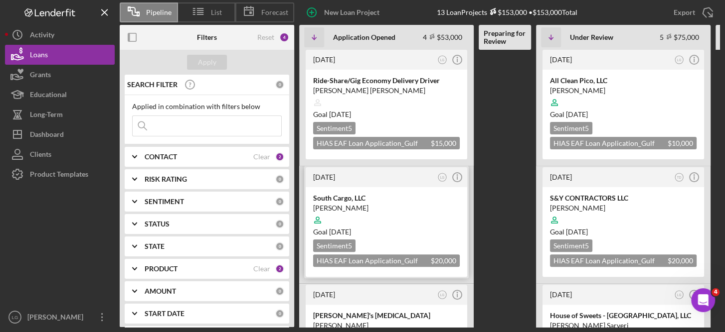
click at [409, 207] on div "[PERSON_NAME]" at bounding box center [386, 208] width 147 height 10
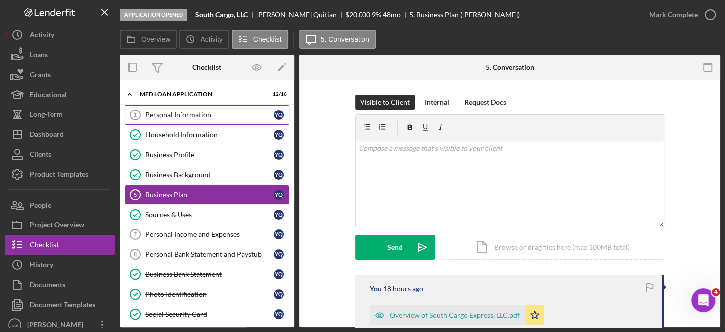
click at [199, 116] on div "Personal Information" at bounding box center [209, 115] width 129 height 8
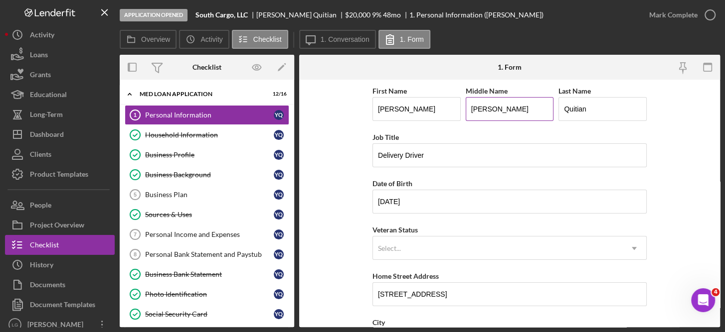
click at [494, 112] on input "[PERSON_NAME]" at bounding box center [509, 109] width 88 height 24
type input "P"
type input "[PERSON_NAME]"
click at [559, 109] on input "Quitian" at bounding box center [602, 109] width 88 height 24
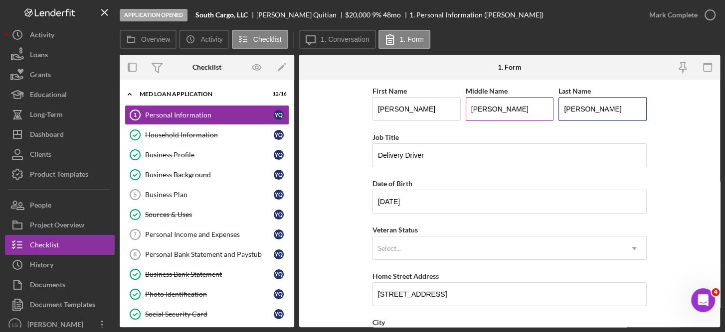
type input "[PERSON_NAME]"
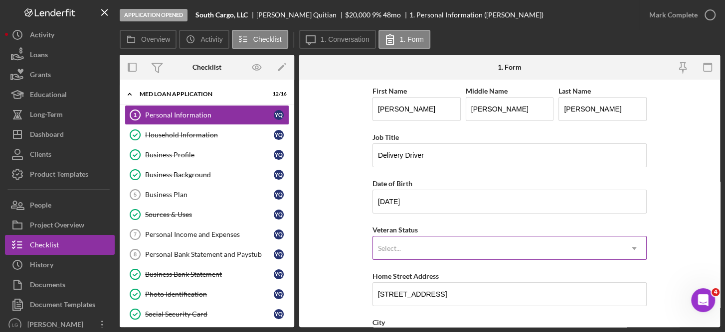
click at [633, 245] on icon "Icon/Dropdown Arrow" at bounding box center [634, 249] width 24 height 24
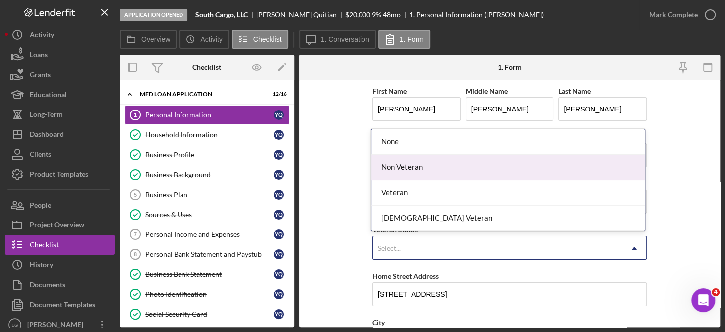
click at [396, 169] on div "Non Veteran" at bounding box center [507, 167] width 273 height 25
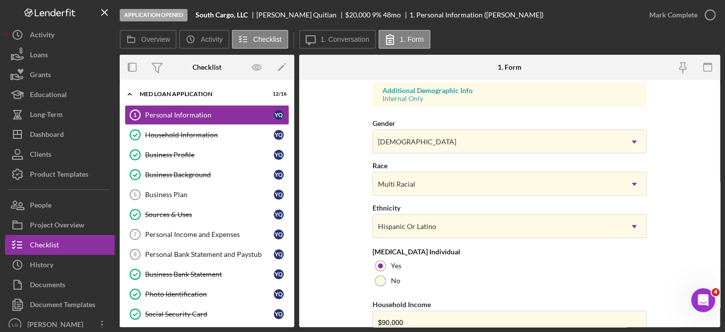
scroll to position [416, 0]
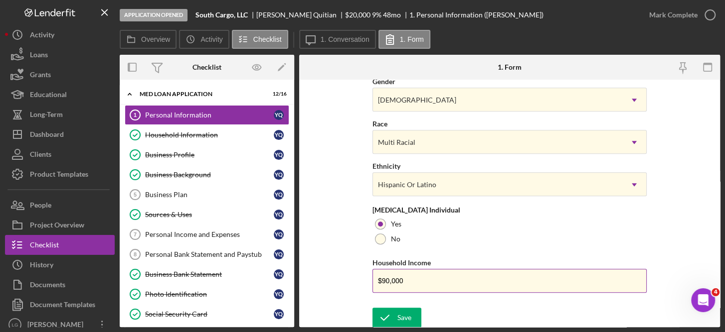
click at [410, 279] on input "$90,000" at bounding box center [509, 281] width 274 height 24
type input "$9"
click at [394, 279] on input "Household Income" at bounding box center [509, 281] width 274 height 24
type input "$90,000"
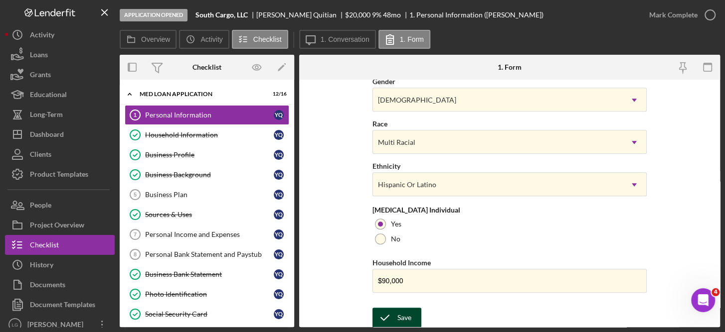
click at [403, 319] on div "Save" at bounding box center [404, 318] width 14 height 20
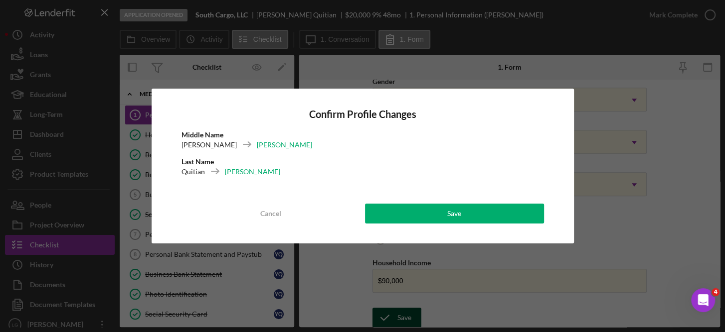
click at [462, 216] on button "Save" at bounding box center [454, 214] width 179 height 20
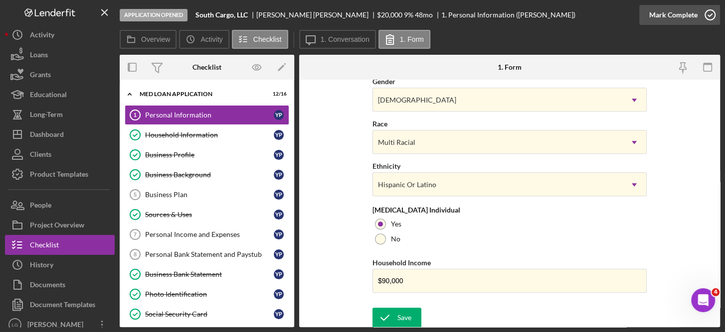
click at [709, 12] on icon "button" at bounding box center [709, 14] width 25 height 25
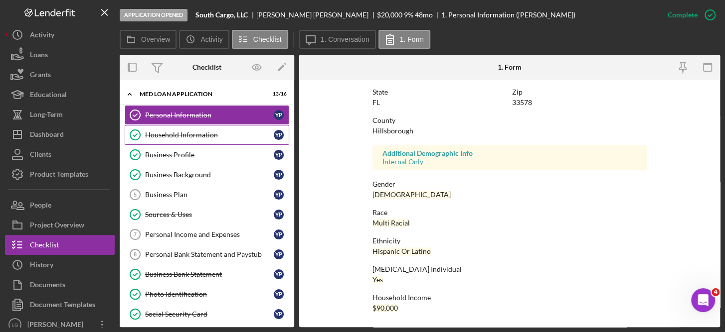
click at [188, 134] on div "Household Information" at bounding box center [209, 135] width 129 height 8
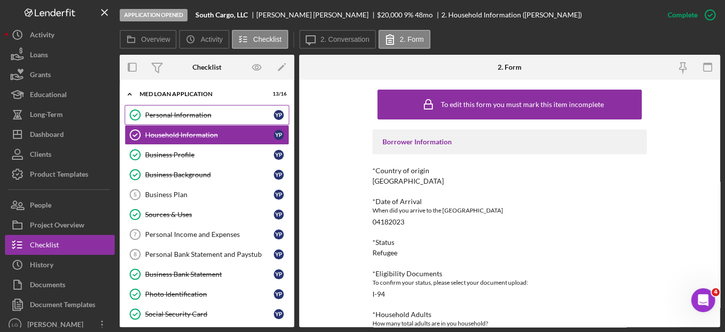
click at [195, 115] on div "Personal Information" at bounding box center [209, 115] width 129 height 8
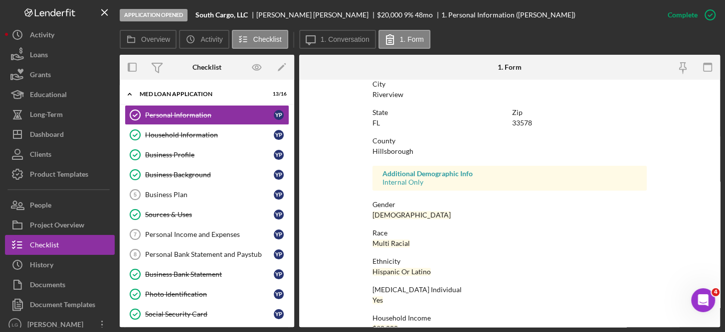
scroll to position [217, 0]
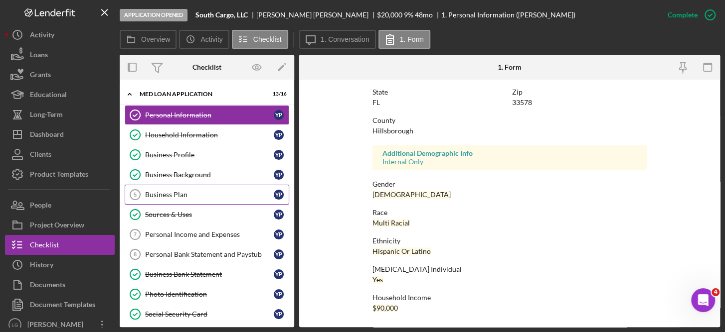
click at [172, 195] on div "Business Plan" at bounding box center [209, 195] width 129 height 8
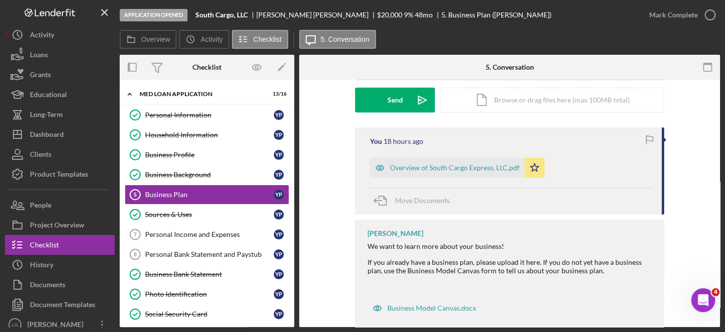
scroll to position [168, 0]
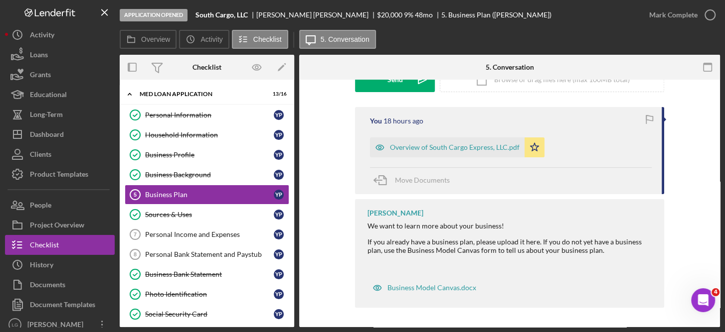
click at [469, 233] on div "We want to learn more about your business! If you already have a business plan,…" at bounding box center [510, 238] width 287 height 32
